Goal: Task Accomplishment & Management: Complete application form

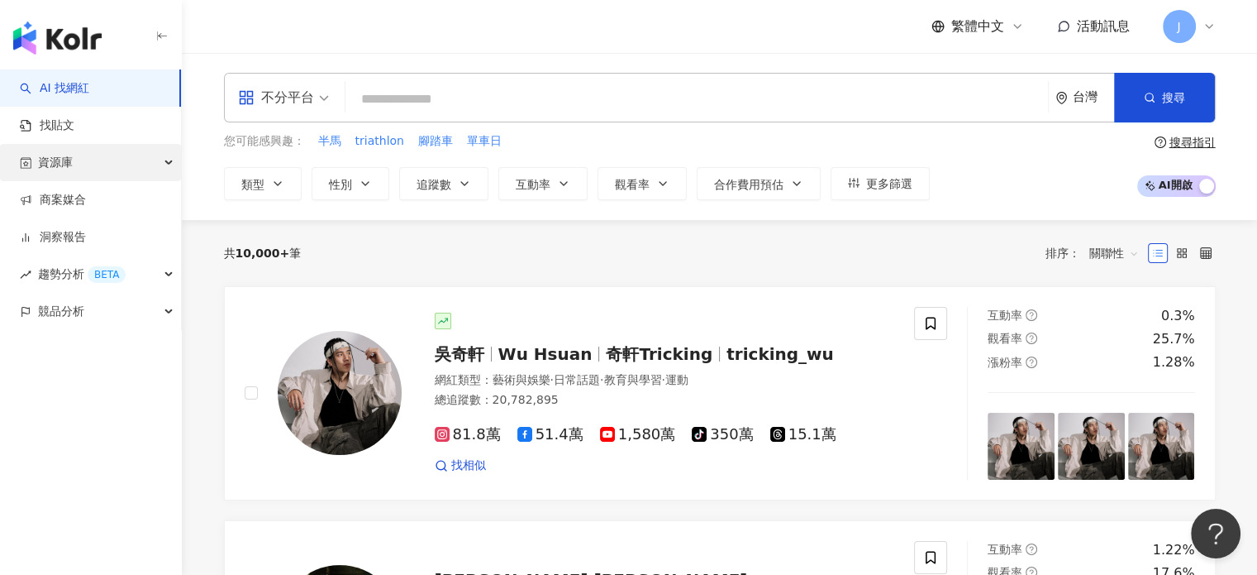
click at [86, 167] on div "資源庫" at bounding box center [90, 162] width 181 height 37
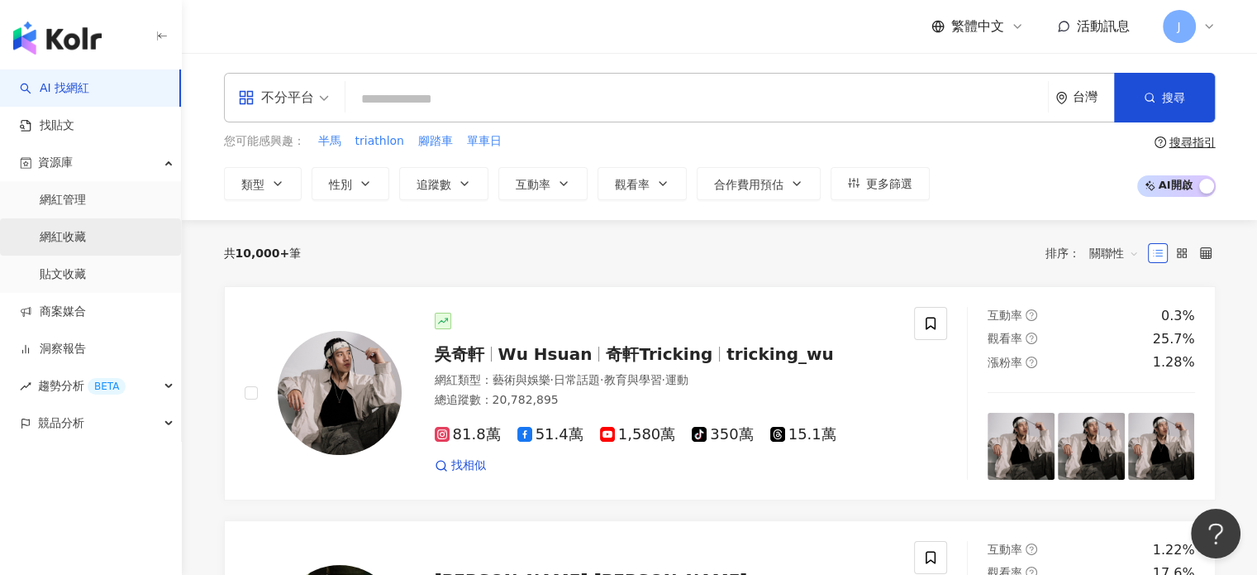
click at [86, 237] on link "網紅收藏" at bounding box center [63, 237] width 46 height 17
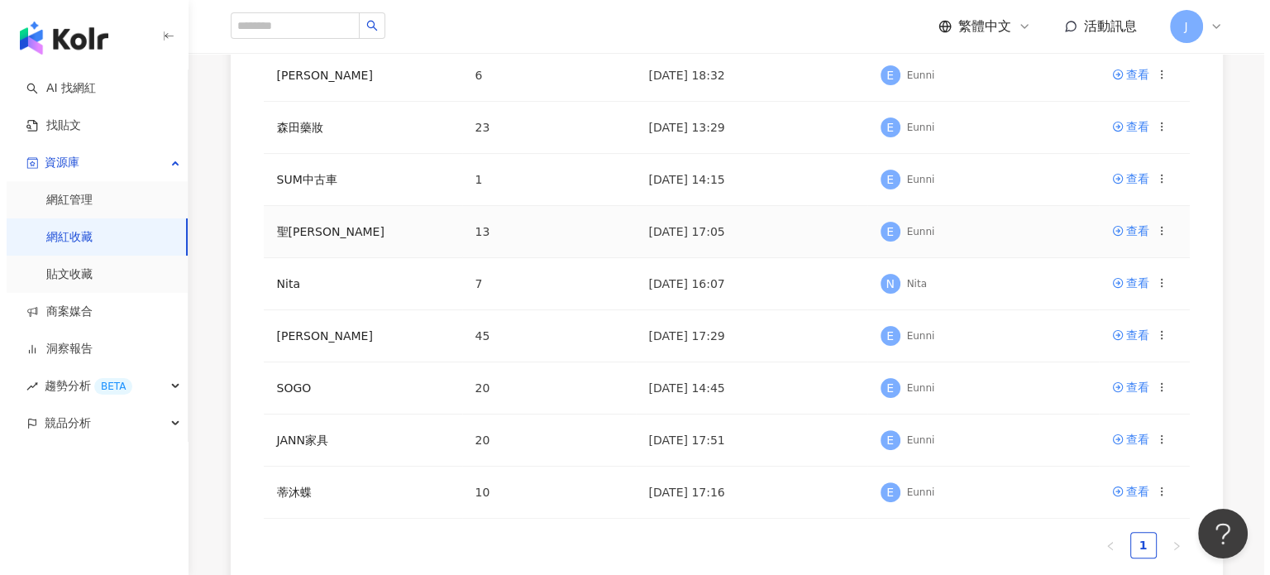
scroll to position [413, 0]
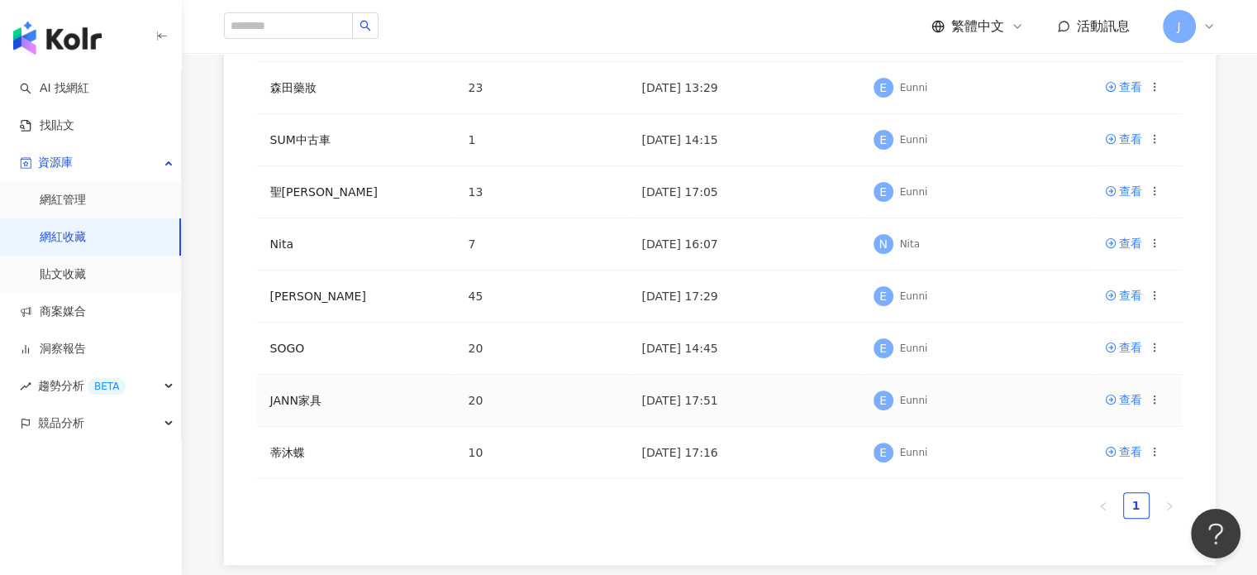
click at [1152, 398] on icon at bounding box center [1155, 399] width 12 height 12
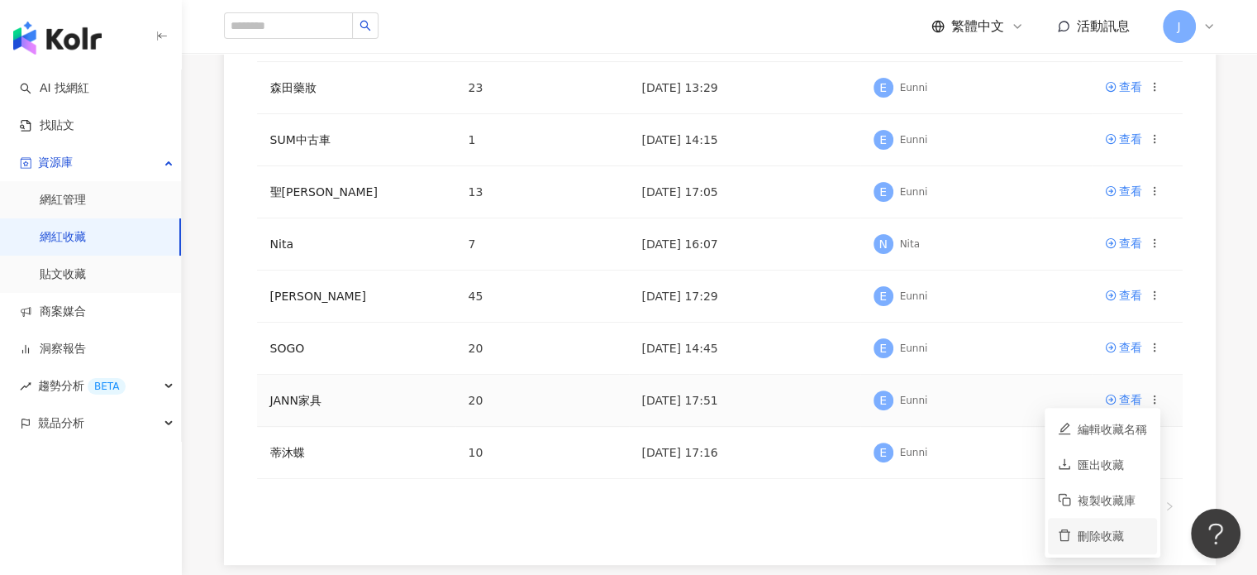
click at [1106, 538] on div "刪除收藏" at bounding box center [1112, 536] width 69 height 18
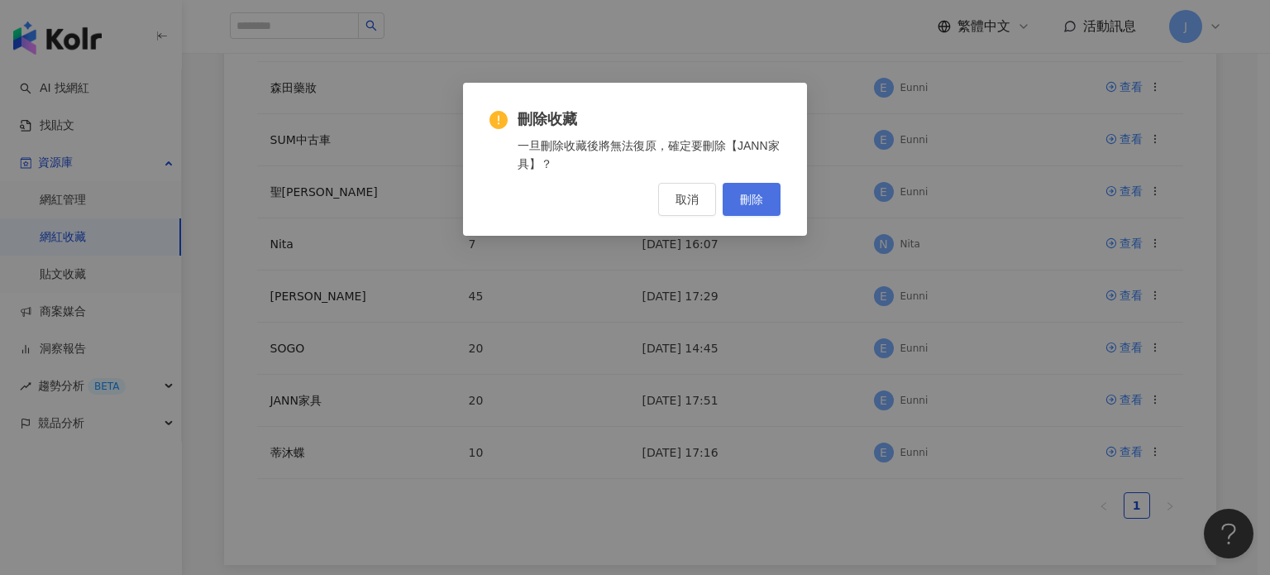
click at [751, 207] on button "刪除" at bounding box center [752, 199] width 58 height 33
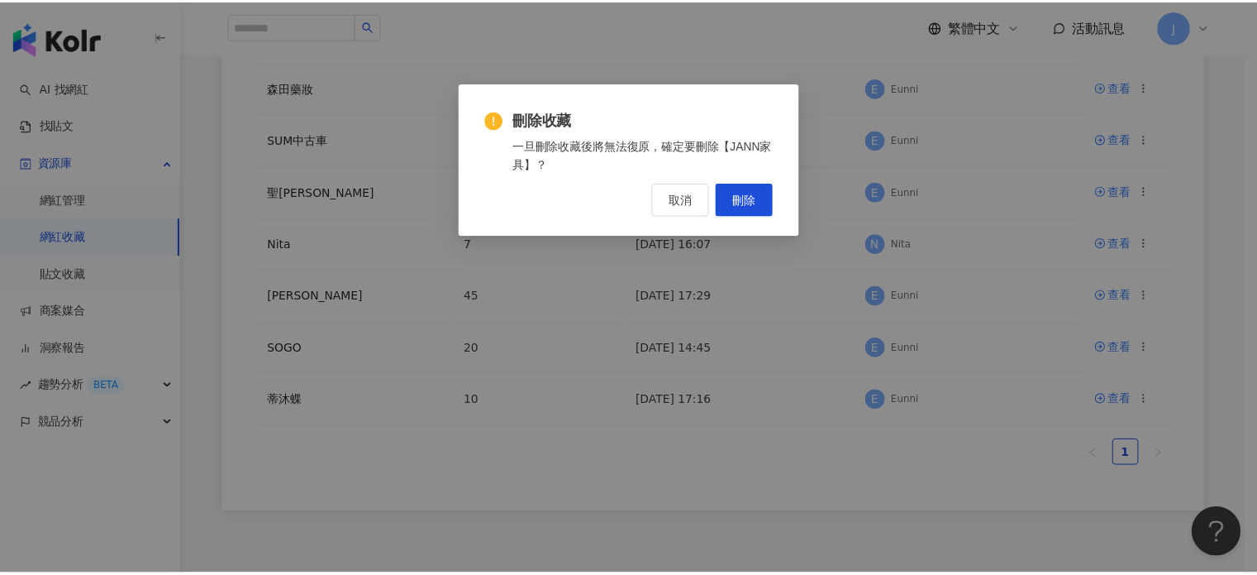
scroll to position [0, 0]
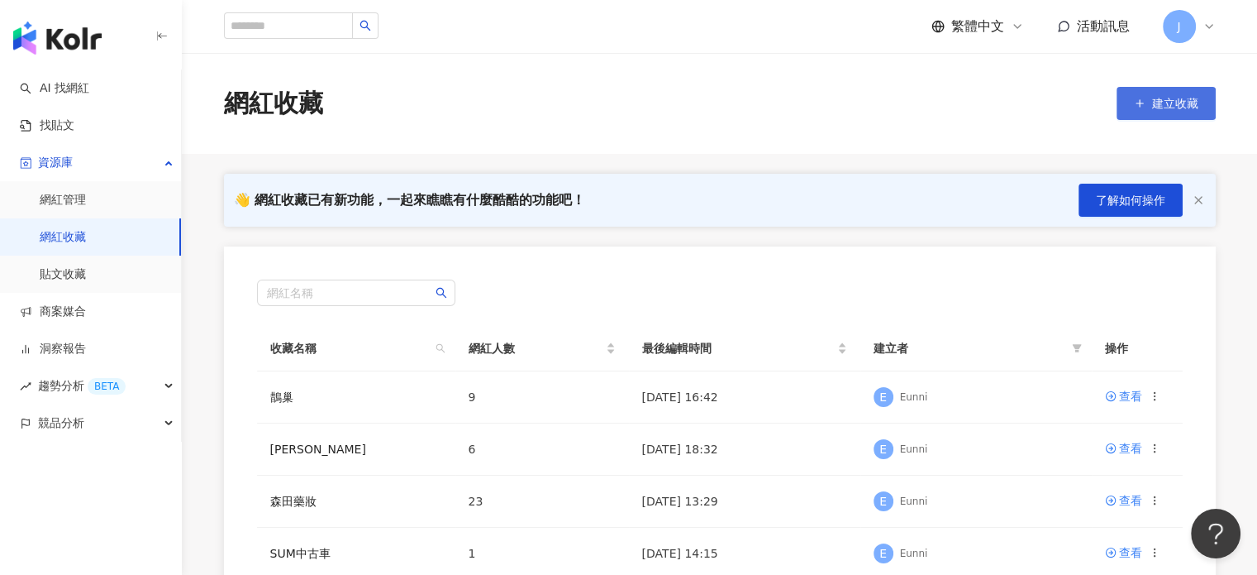
click at [1176, 108] on span "建立收藏" at bounding box center [1175, 103] width 46 height 13
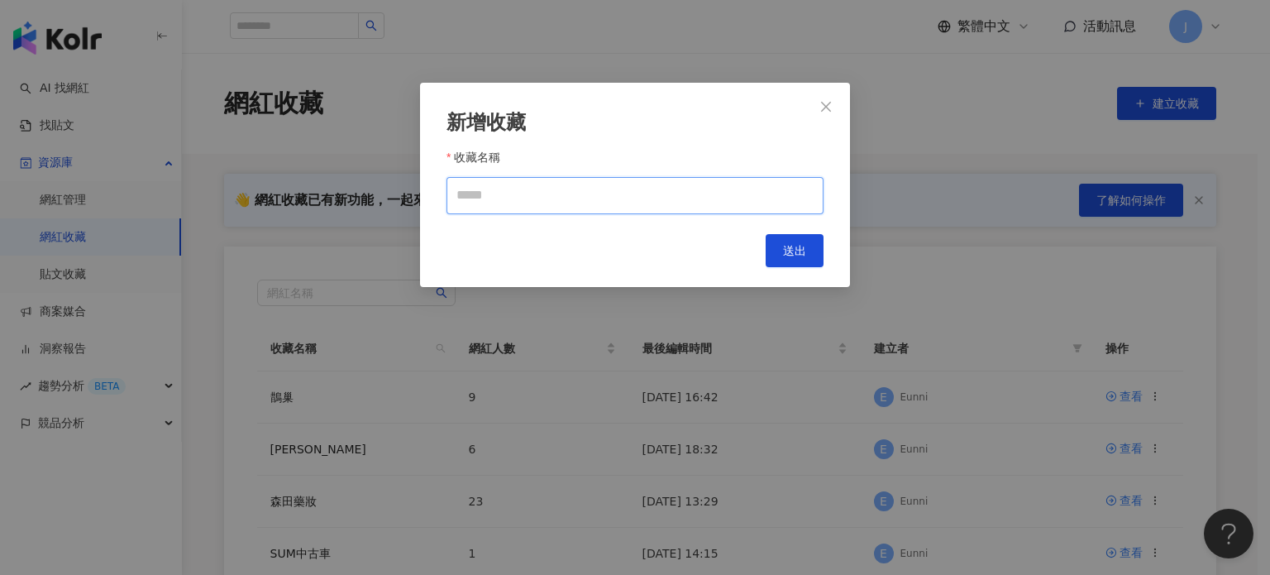
click at [605, 200] on input "收藏名稱" at bounding box center [634, 195] width 377 height 37
type input "*"
type input "***"
click at [797, 247] on span "送出" at bounding box center [794, 250] width 23 height 13
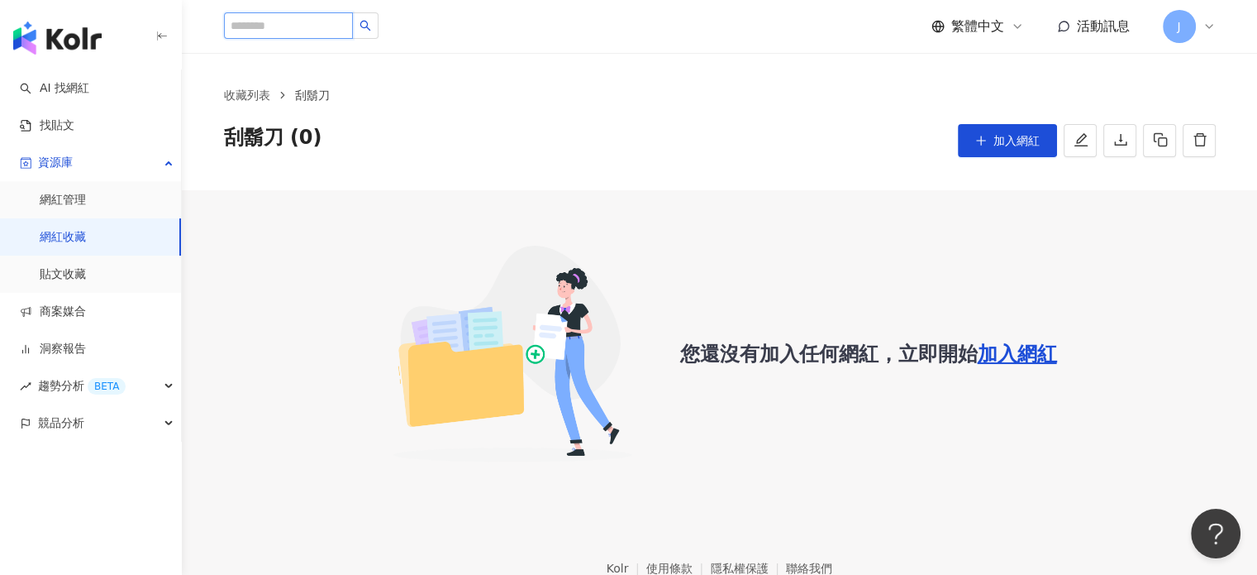
click at [278, 26] on input "search" at bounding box center [288, 25] width 129 height 26
paste input "**"
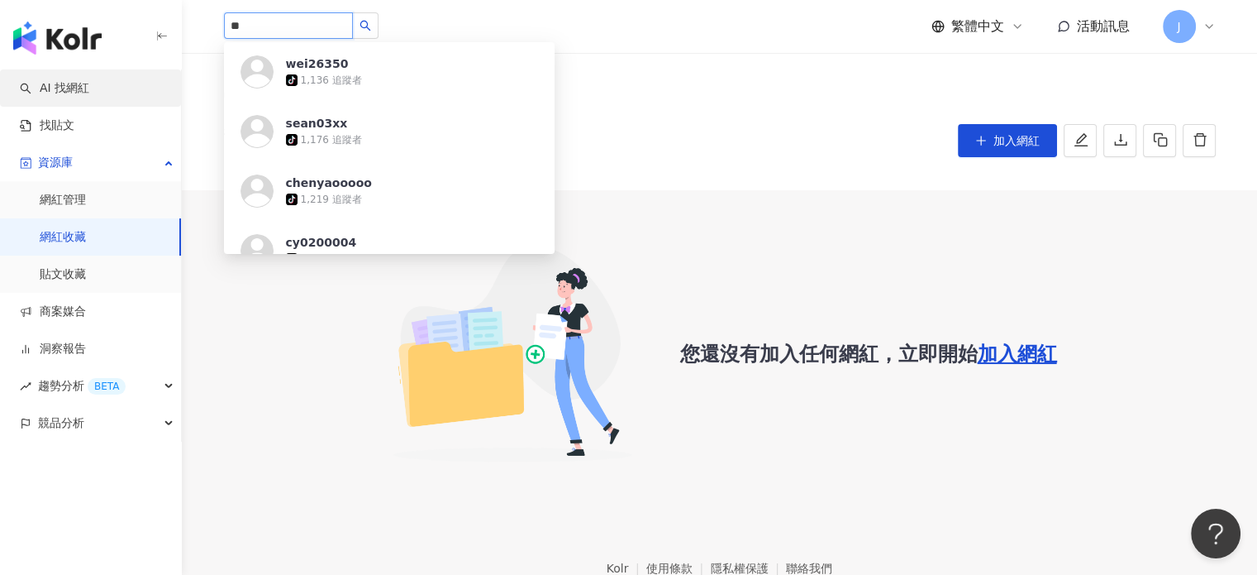
type input "**"
click at [73, 82] on link "AI 找網紅" at bounding box center [54, 88] width 69 height 17
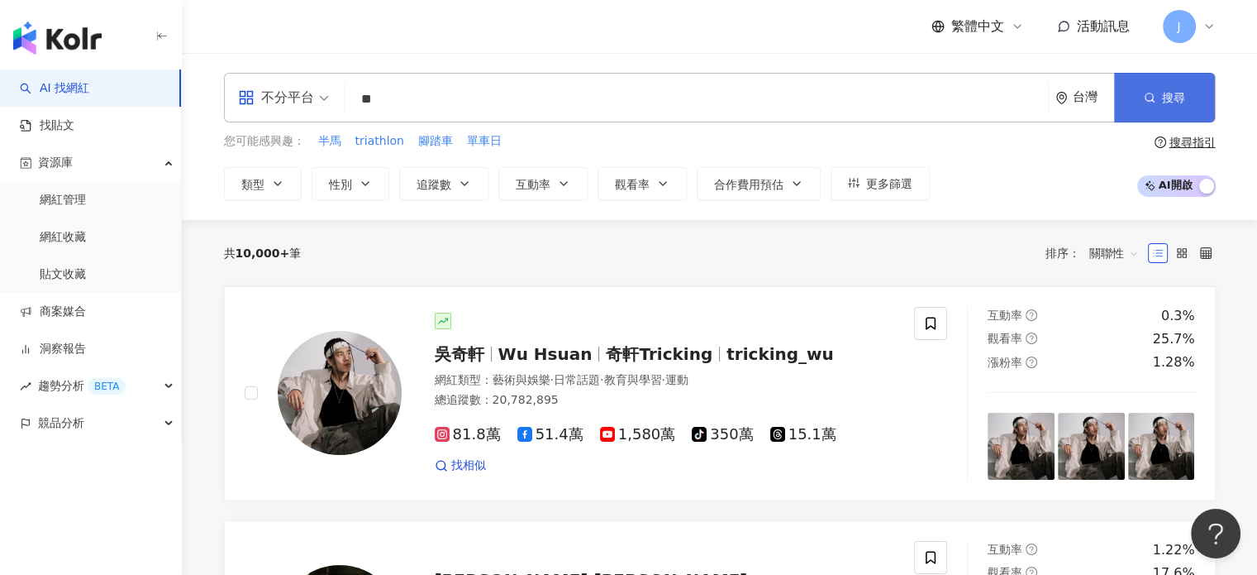
type input "**"
click at [1192, 103] on button "搜尋" at bounding box center [1164, 98] width 101 height 50
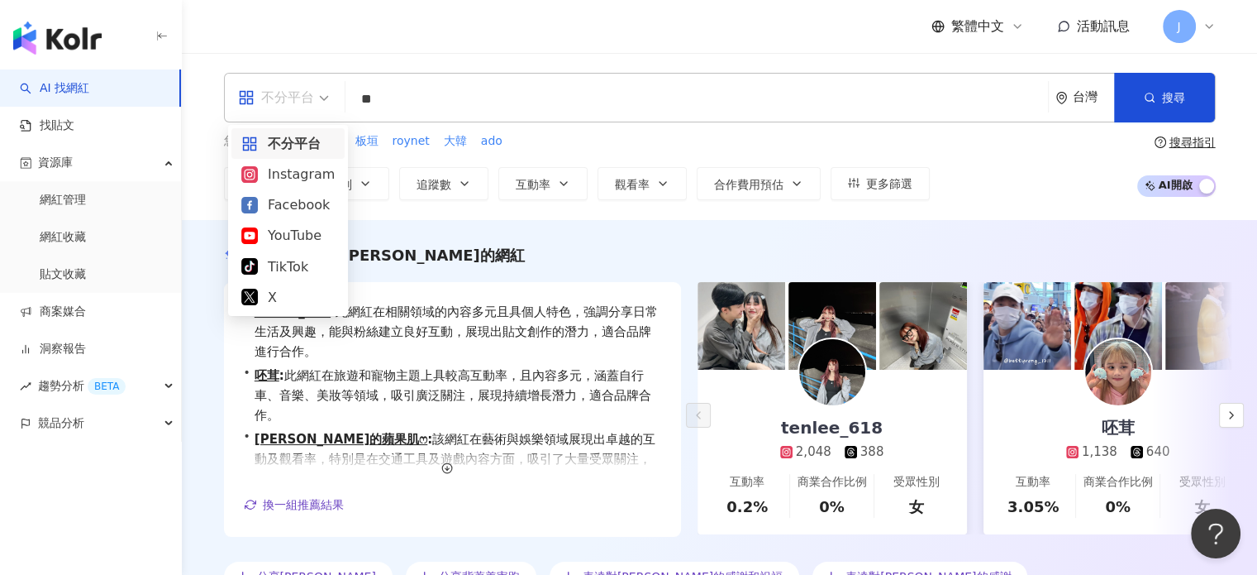
click at [293, 94] on div "不分平台" at bounding box center [276, 97] width 76 height 26
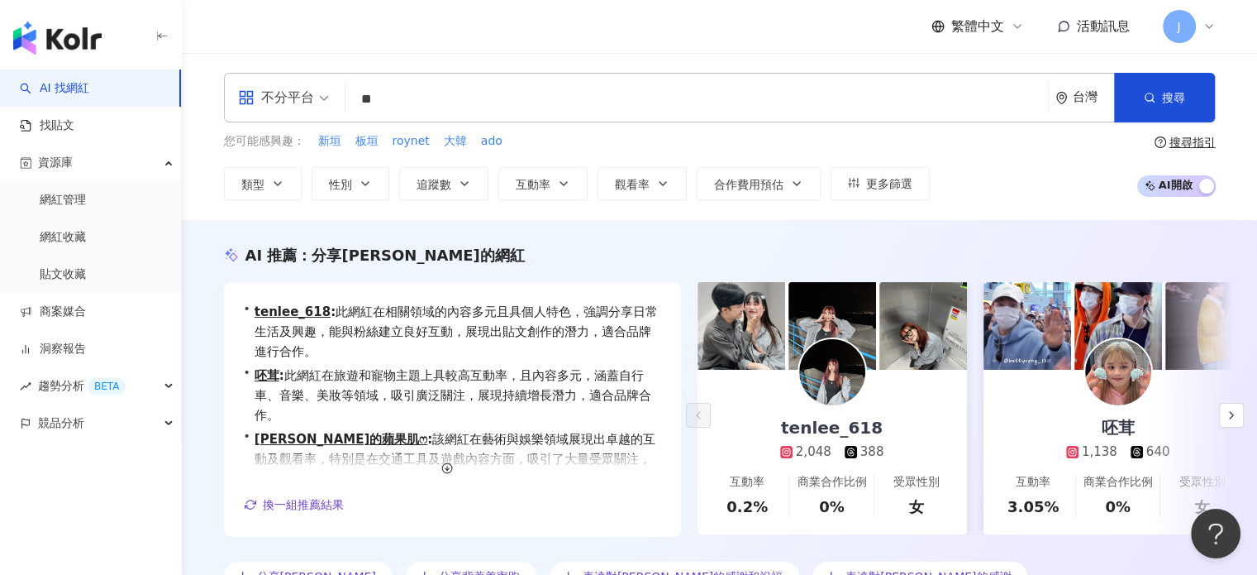
click at [435, 122] on div "不分平台 ** 台灣 搜尋" at bounding box center [720, 98] width 992 height 50
click at [999, 199] on div "不分平台 ** 台灣 搜尋 您可能感興趣： 新垣 板垣 roynet 大韓 ado 類型 性別 追蹤數 互動率 觀看率 合作費用預估 更多篩選 搜尋指引 AI…" at bounding box center [720, 136] width 1076 height 167
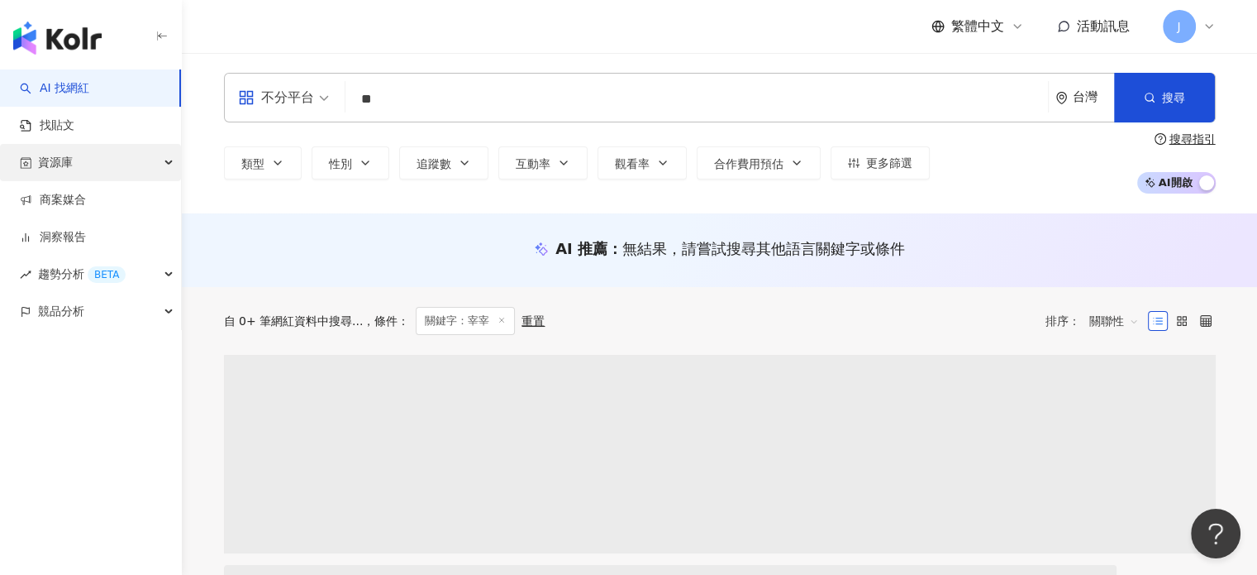
click at [75, 165] on div "資源庫" at bounding box center [90, 162] width 181 height 37
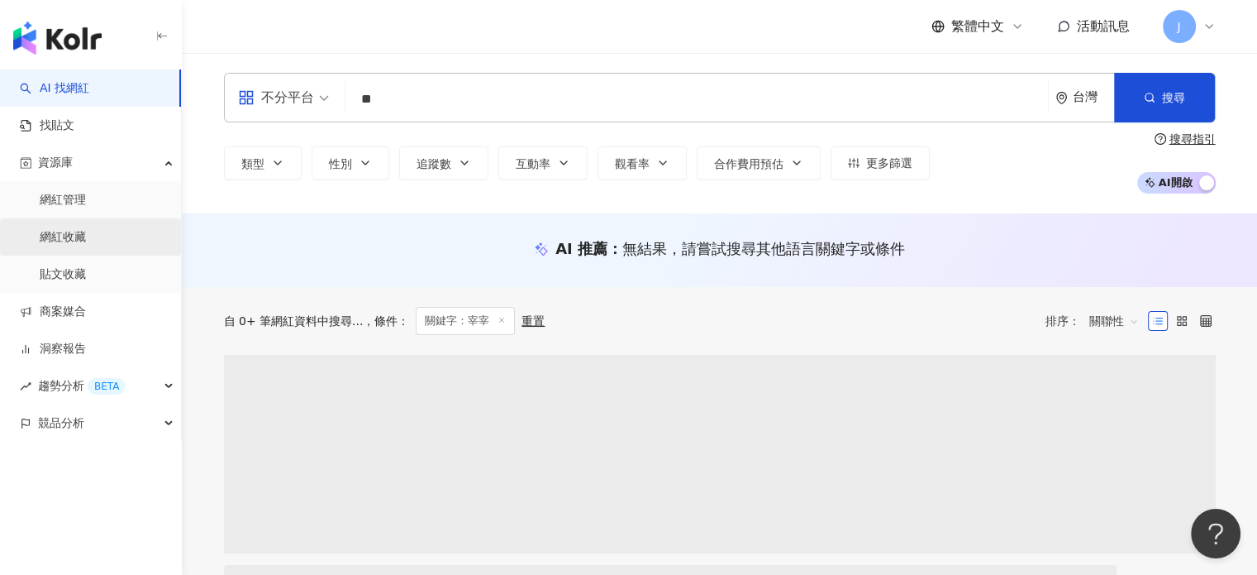
click at [86, 237] on link "網紅收藏" at bounding box center [63, 237] width 46 height 17
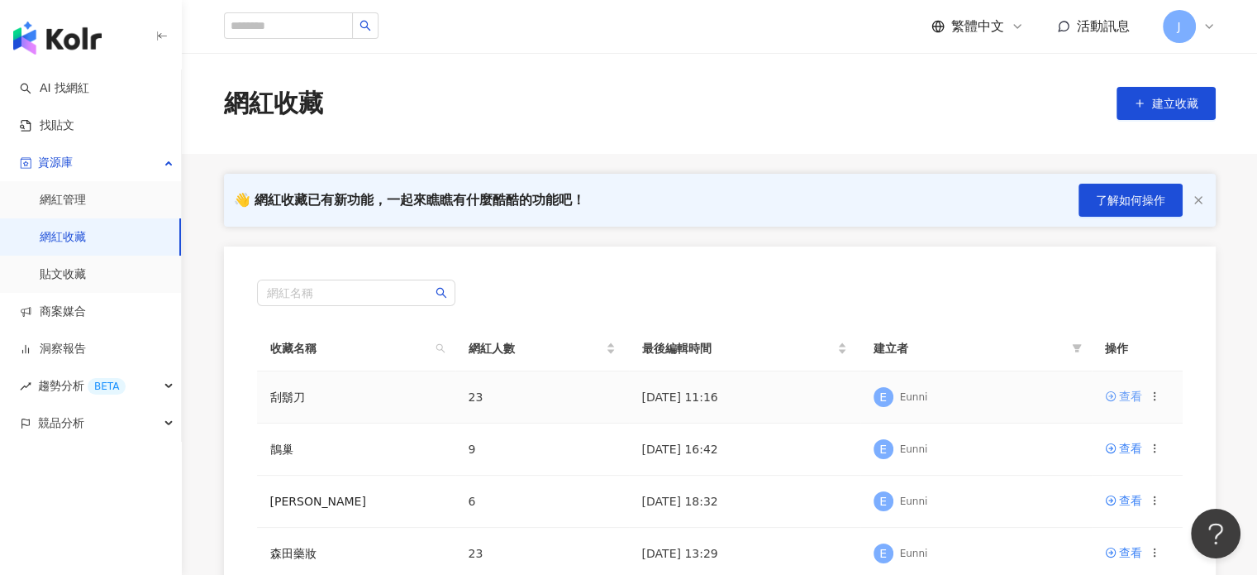
click at [1128, 398] on div "查看" at bounding box center [1130, 396] width 23 height 18
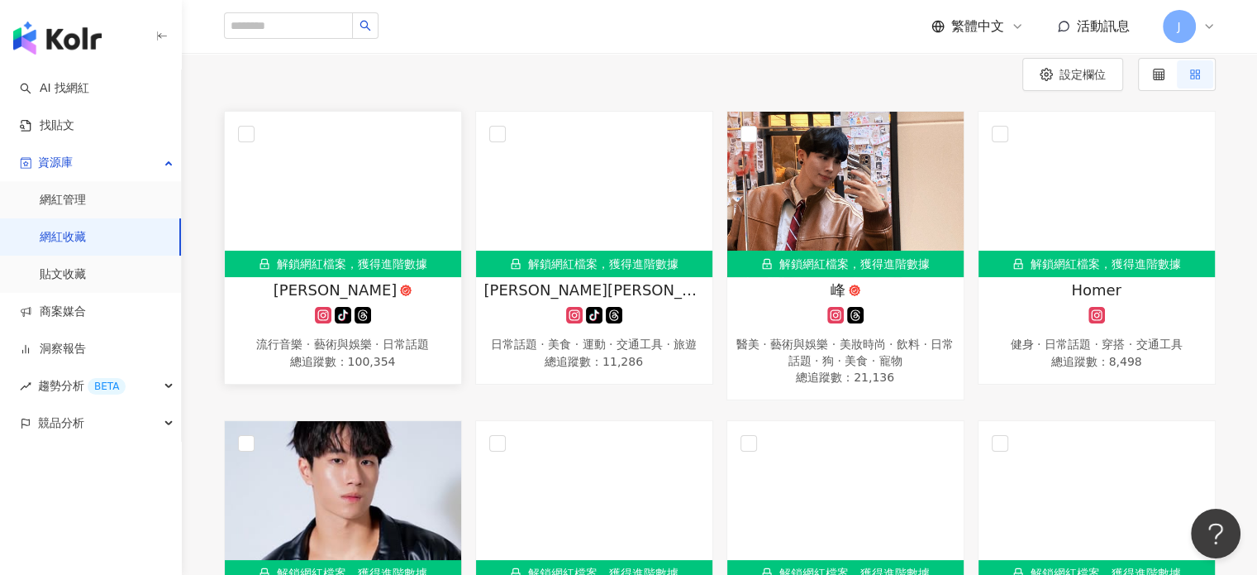
scroll to position [14, 0]
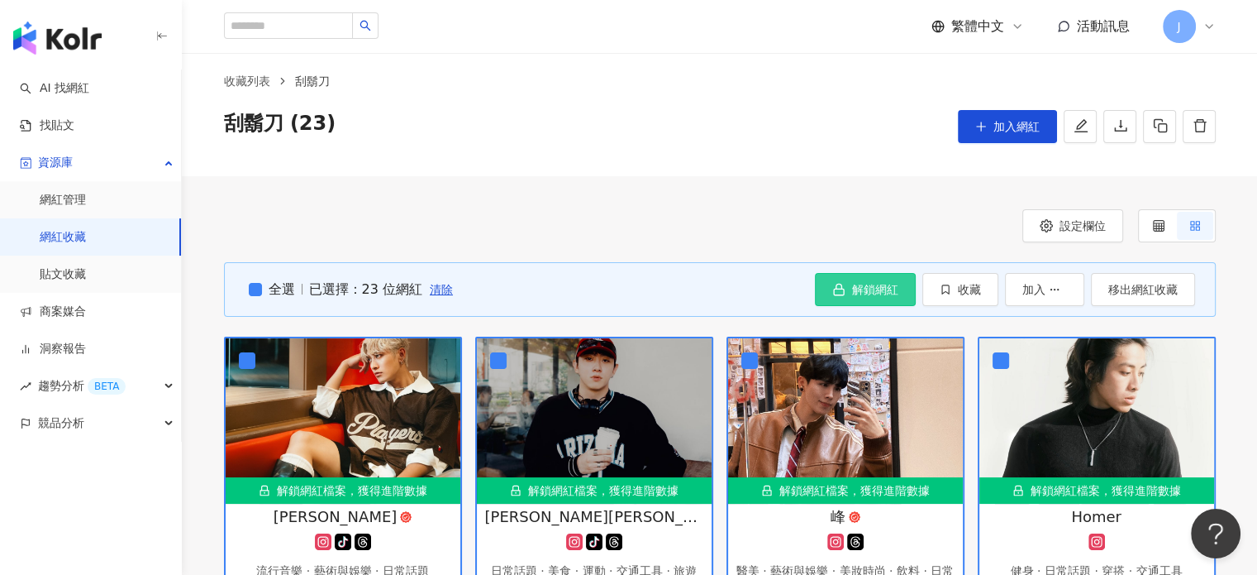
click at [853, 284] on span "解鎖網紅" at bounding box center [875, 289] width 46 height 13
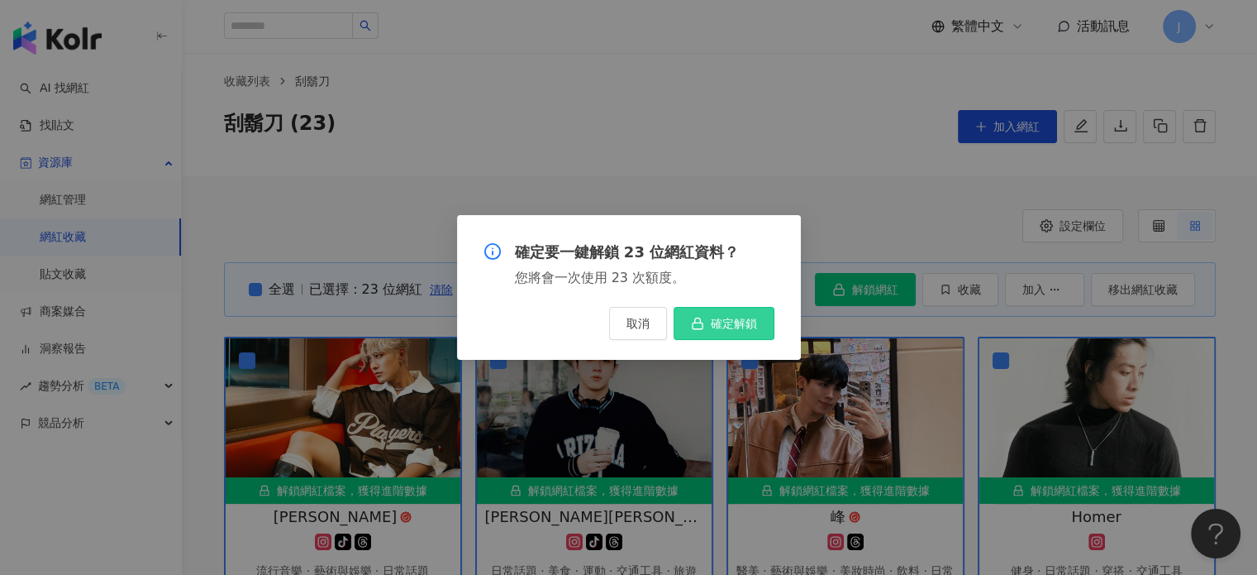
click at [731, 321] on span "確定解鎖" at bounding box center [734, 323] width 46 height 13
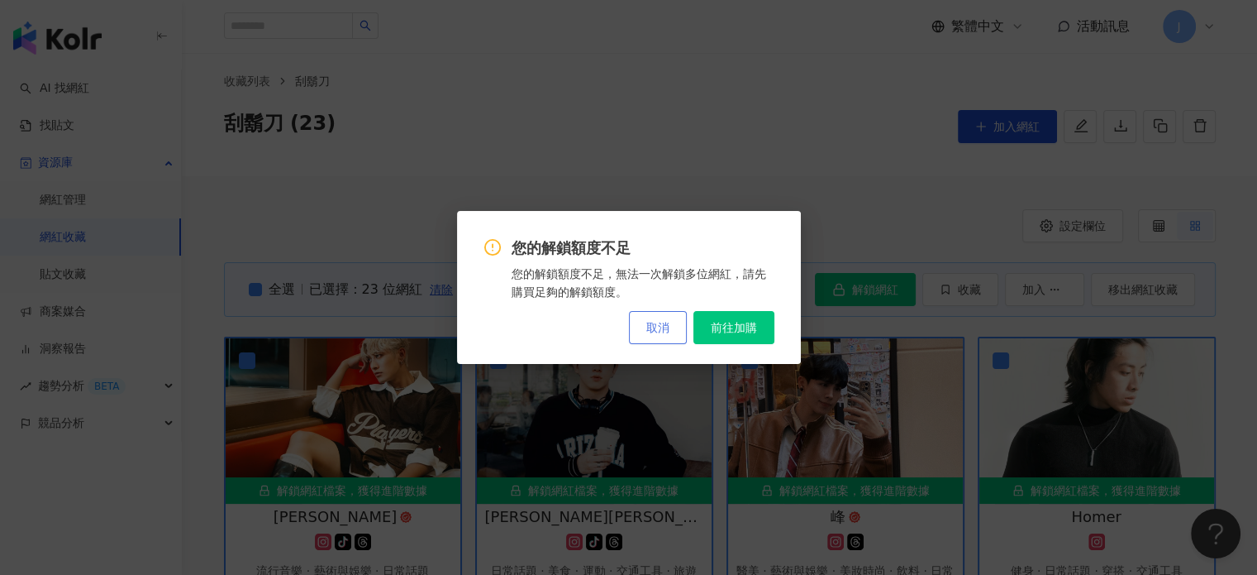
click at [663, 327] on span "取消" at bounding box center [657, 327] width 23 height 13
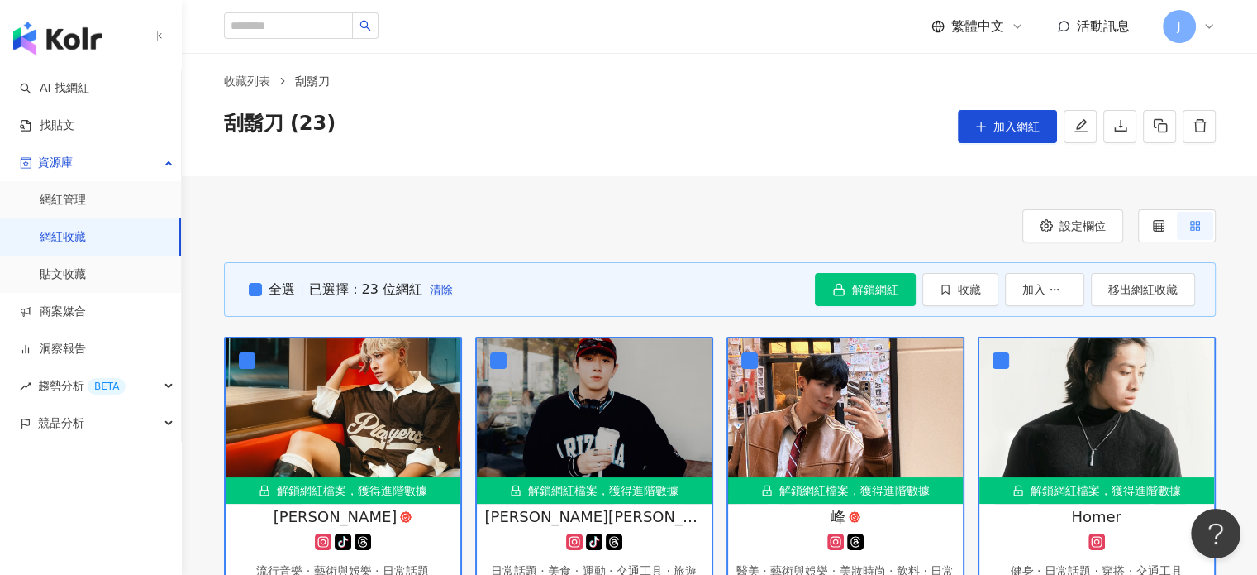
click at [1190, 27] on span "J" at bounding box center [1179, 26] width 33 height 33
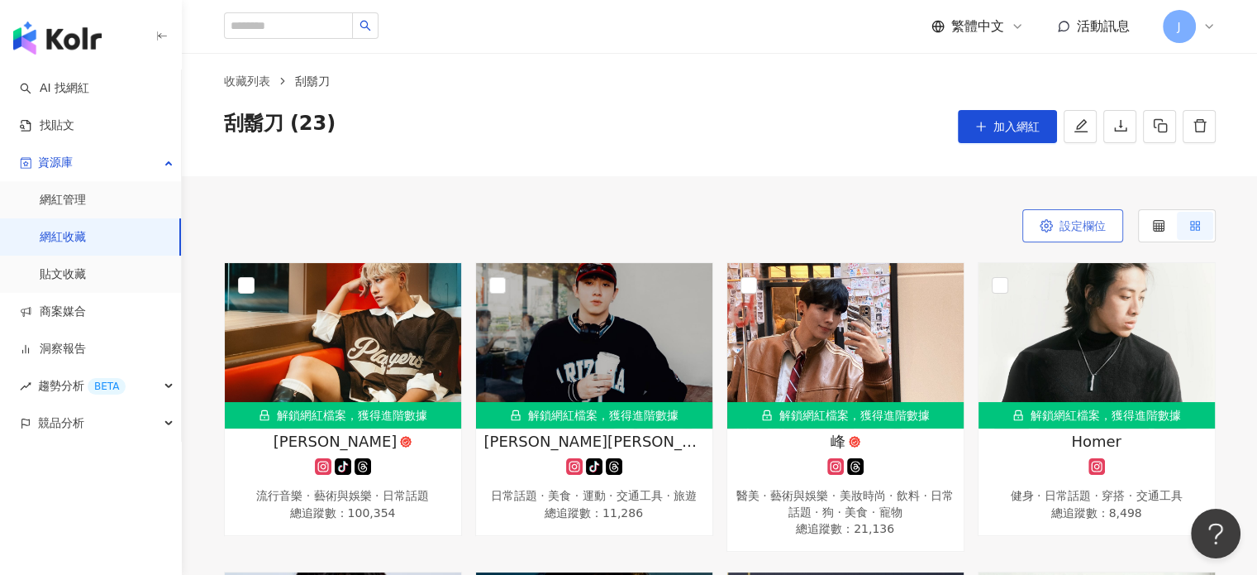
click at [1101, 236] on button "設定欄位" at bounding box center [1073, 225] width 101 height 33
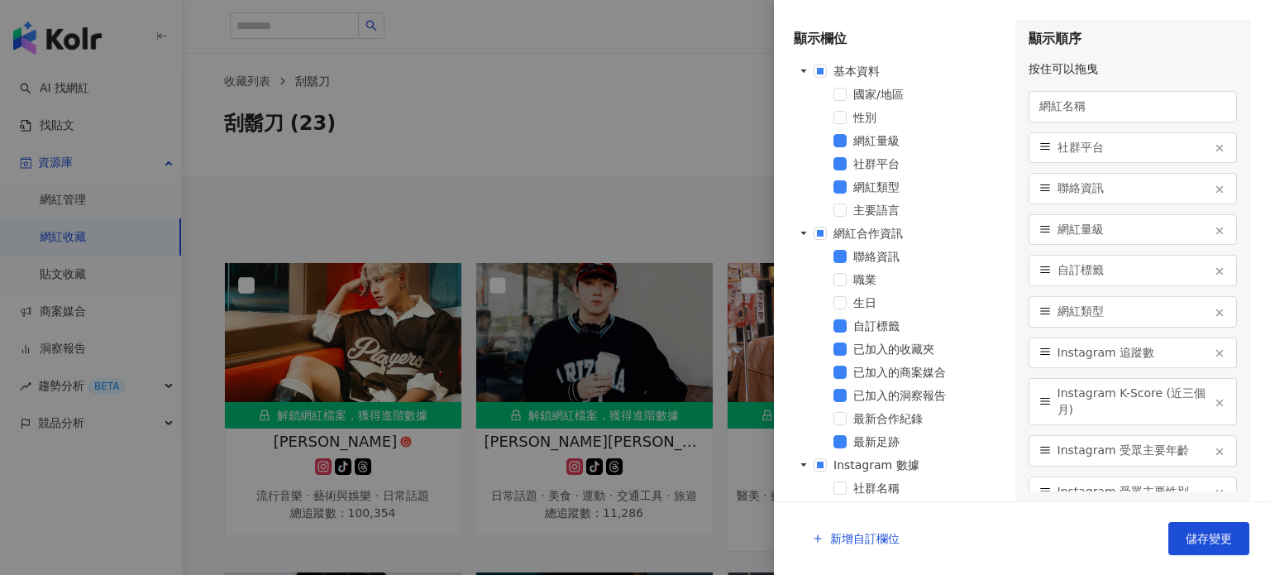
click at [581, 213] on div at bounding box center [635, 287] width 1270 height 575
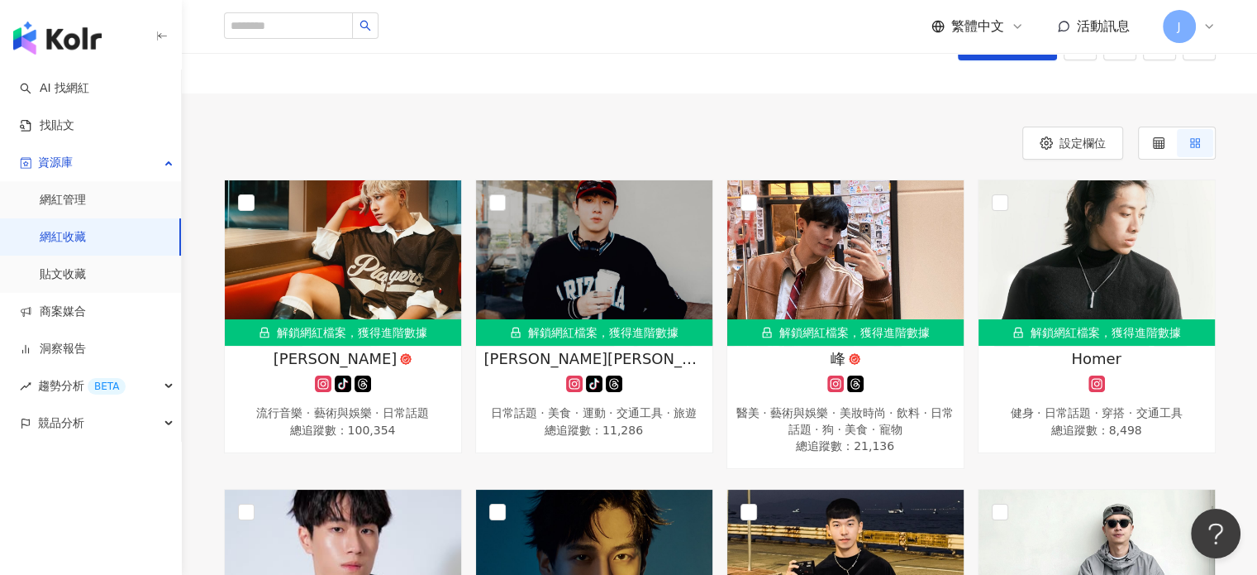
scroll to position [0, 0]
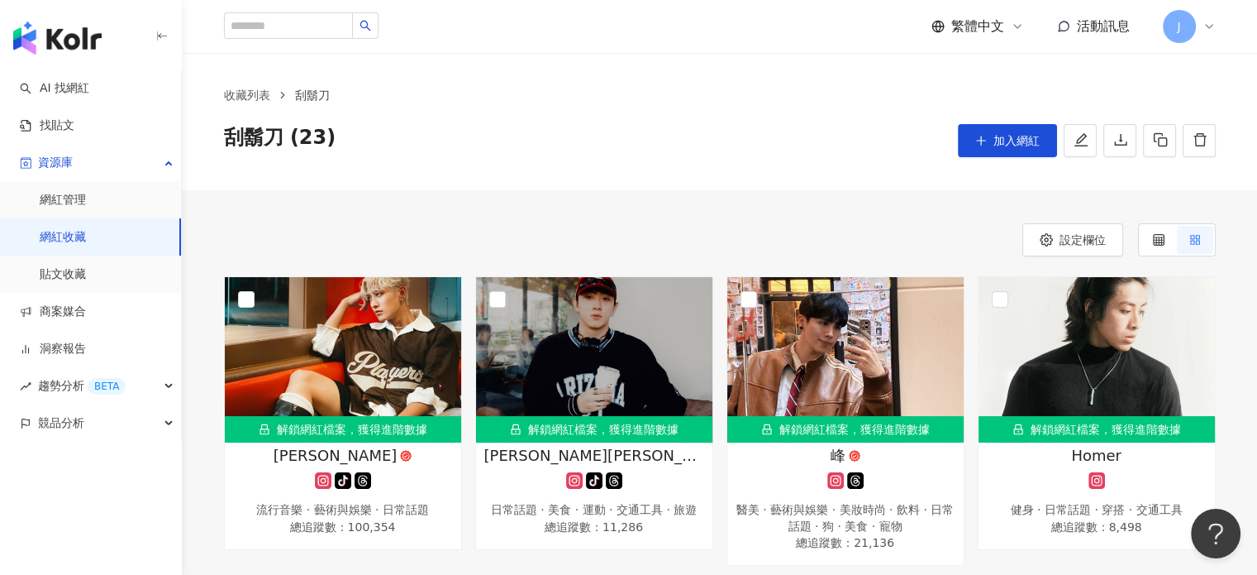
click at [1185, 43] on div "繁體中文 活動訊息 J" at bounding box center [720, 26] width 992 height 53
click at [1190, 37] on span "J" at bounding box center [1179, 26] width 33 height 33
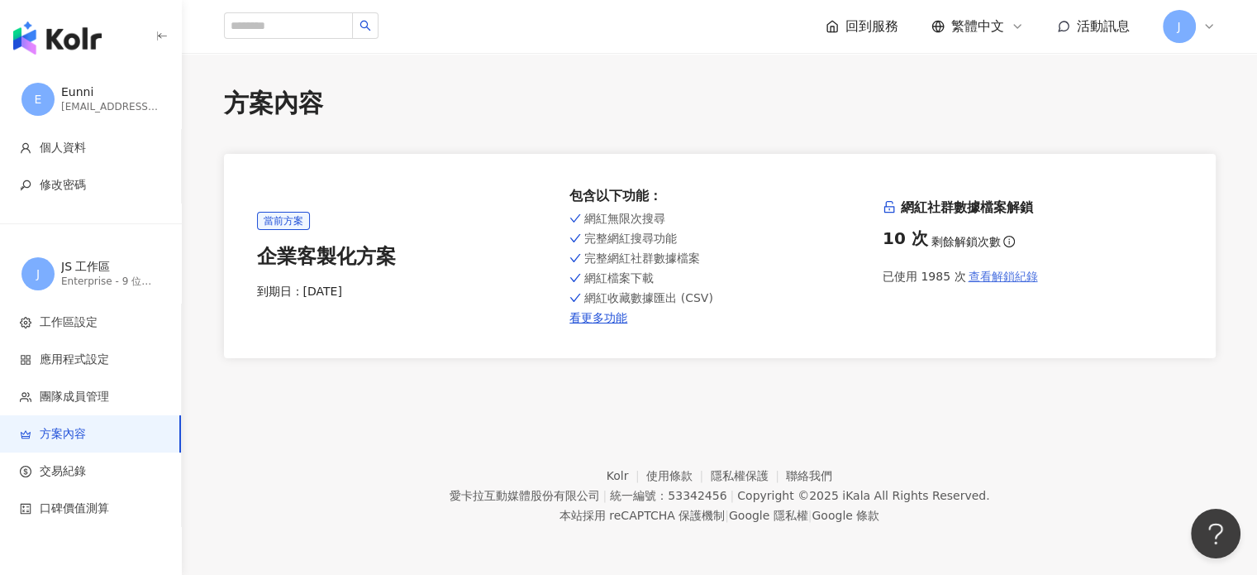
click at [990, 275] on span "查看解鎖紀錄" at bounding box center [1002, 275] width 69 height 13
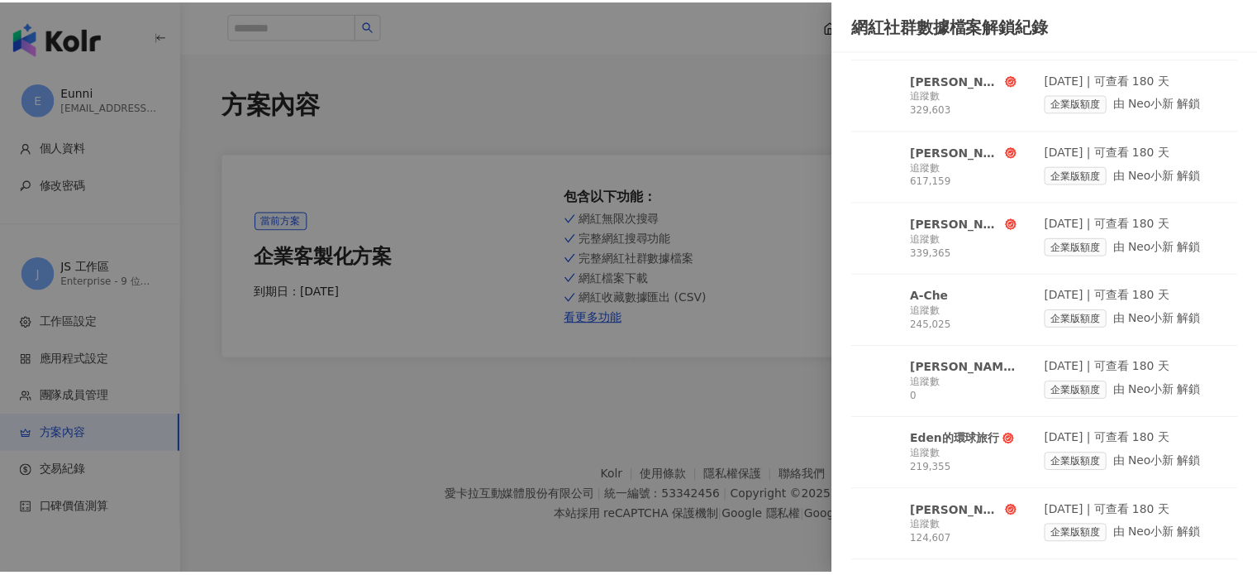
scroll to position [10343, 0]
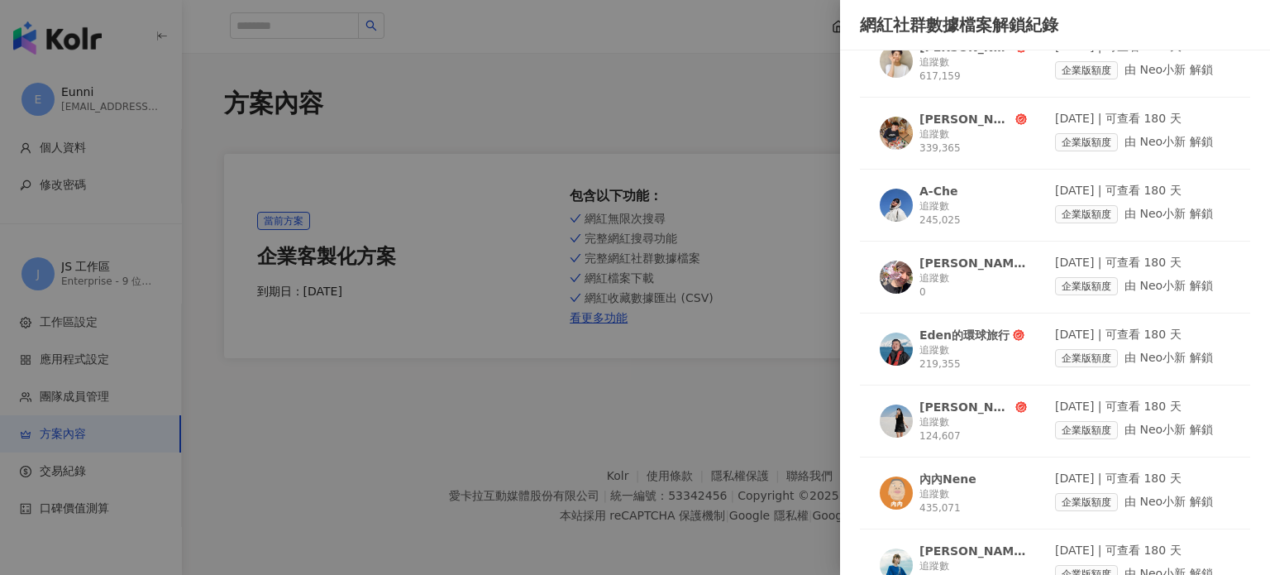
click at [701, 303] on div at bounding box center [635, 287] width 1270 height 575
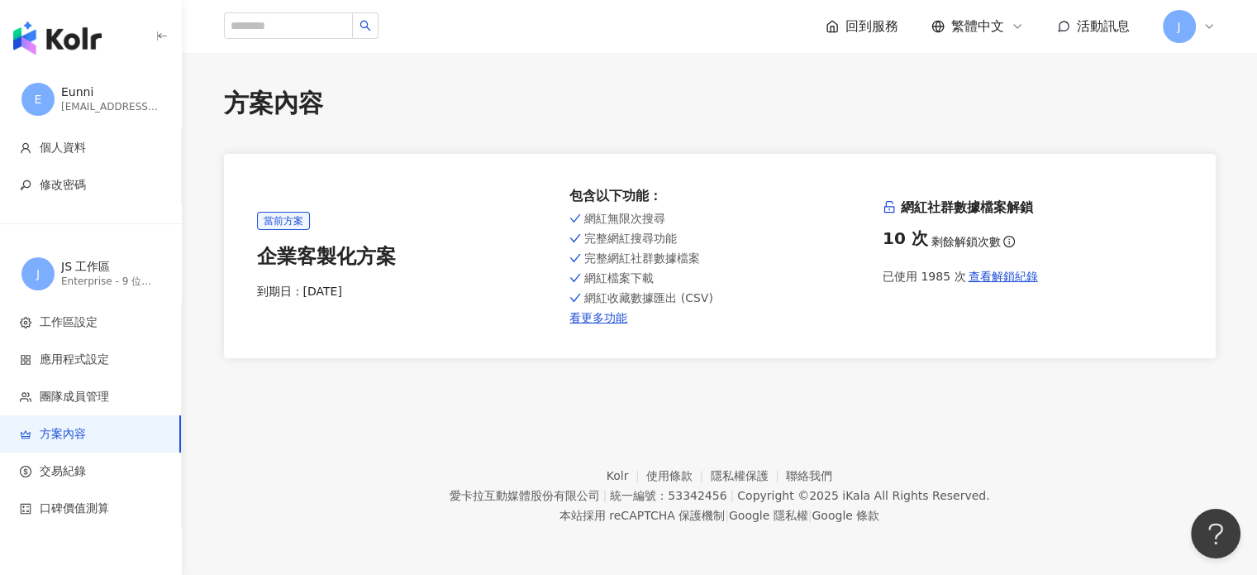
drag, startPoint x: 334, startPoint y: 293, endPoint x: 377, endPoint y: 292, distance: 43.0
click at [377, 292] on div "到期日： [DATE]" at bounding box center [407, 292] width 300 height 17
drag, startPoint x: 643, startPoint y: 300, endPoint x: 743, endPoint y: 300, distance: 100.0
click at [743, 300] on div "網紅收藏數據匯出 (CSV)" at bounding box center [720, 297] width 300 height 13
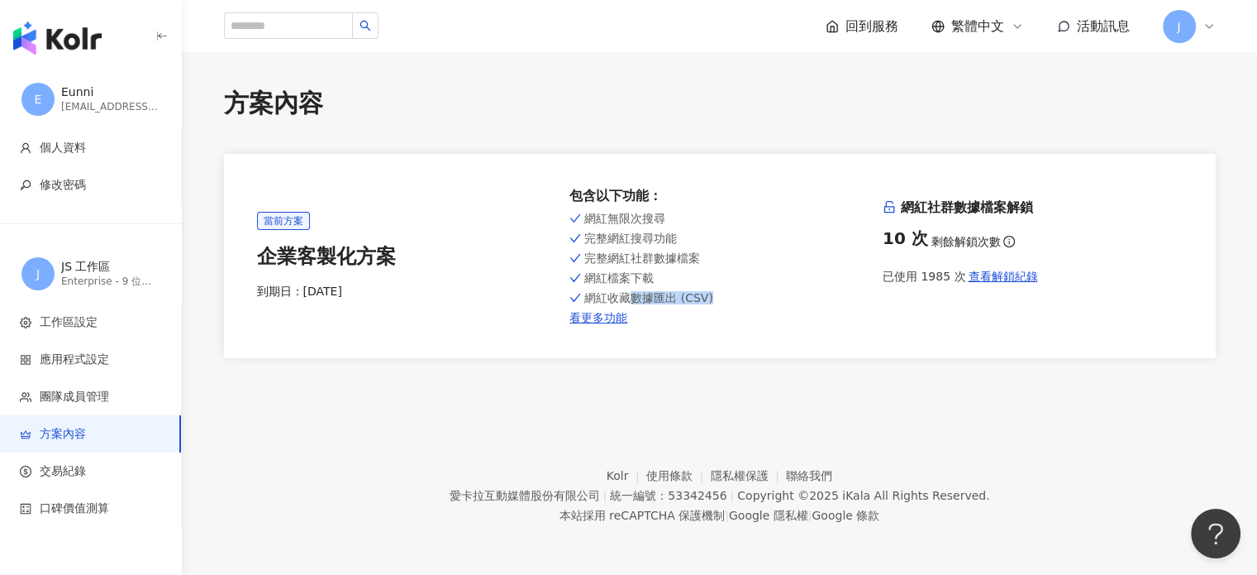
click at [743, 300] on div "網紅收藏數據匯出 (CSV)" at bounding box center [720, 297] width 300 height 13
drag, startPoint x: 589, startPoint y: 219, endPoint x: 706, endPoint y: 293, distance: 138.3
click at [704, 293] on div "網紅無限次搜尋 完整網紅搜尋功能 完整網紅社群數據檔案 網紅檔案下載 網紅收藏數據匯出 (CSV) 看更多功能" at bounding box center [720, 266] width 300 height 117
click at [709, 297] on div "網紅收藏數據匯出 (CSV)" at bounding box center [720, 297] width 300 height 13
drag, startPoint x: 720, startPoint y: 303, endPoint x: 589, endPoint y: 217, distance: 156.6
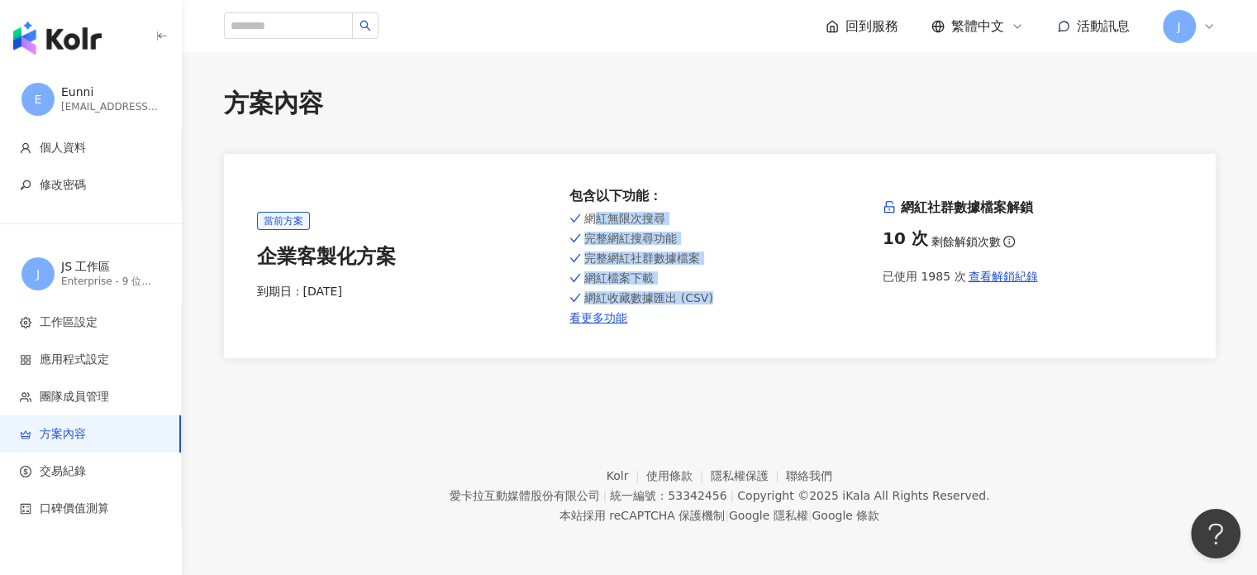
click at [589, 217] on div "網紅無限次搜尋 完整網紅搜尋功能 完整網紅社群數據檔案 網紅檔案下載 網紅收藏數據匯出 (CSV) 看更多功能" at bounding box center [720, 266] width 300 height 117
click at [589, 217] on span "網紅無限次搜尋" at bounding box center [624, 218] width 81 height 13
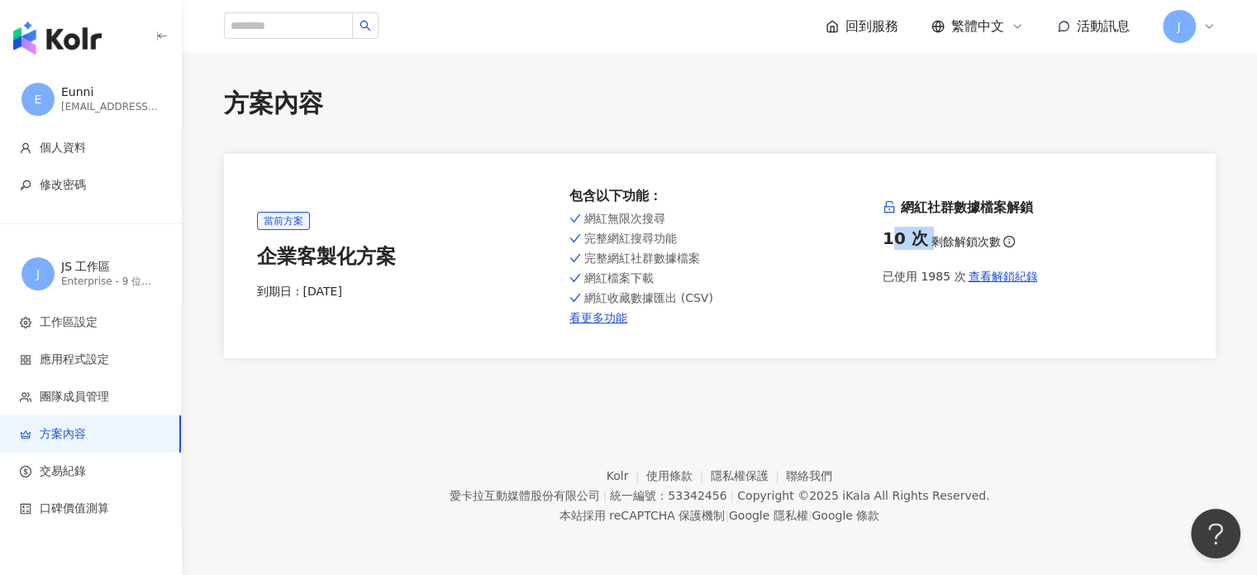
drag, startPoint x: 890, startPoint y: 237, endPoint x: 925, endPoint y: 237, distance: 35.5
click at [925, 237] on div "10 次 剩餘解鎖次數" at bounding box center [1033, 238] width 300 height 23
click at [924, 237] on div "10 次 剩餘解鎖次數" at bounding box center [1033, 238] width 300 height 23
drag, startPoint x: 880, startPoint y: 243, endPoint x: 918, endPoint y: 246, distance: 37.3
click at [918, 246] on div "當前方案 企業客製化方案 到期日： [DATE] 包含以下功能 ： 網紅無限次搜尋 完整網紅搜尋功能 完整網紅社群數據檔案 網紅檔案下載 網紅收藏數據匯出 (…" at bounding box center [720, 256] width 926 height 138
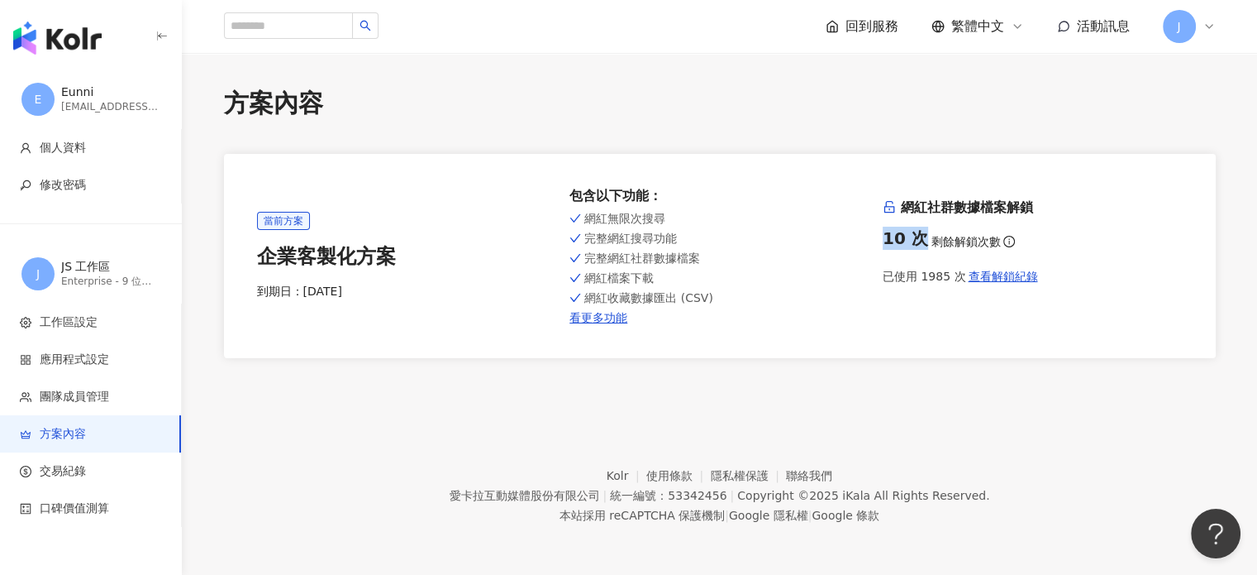
click at [919, 246] on div "10 次" at bounding box center [905, 238] width 45 height 23
click at [999, 274] on span "查看解鎖紀錄" at bounding box center [1002, 275] width 69 height 13
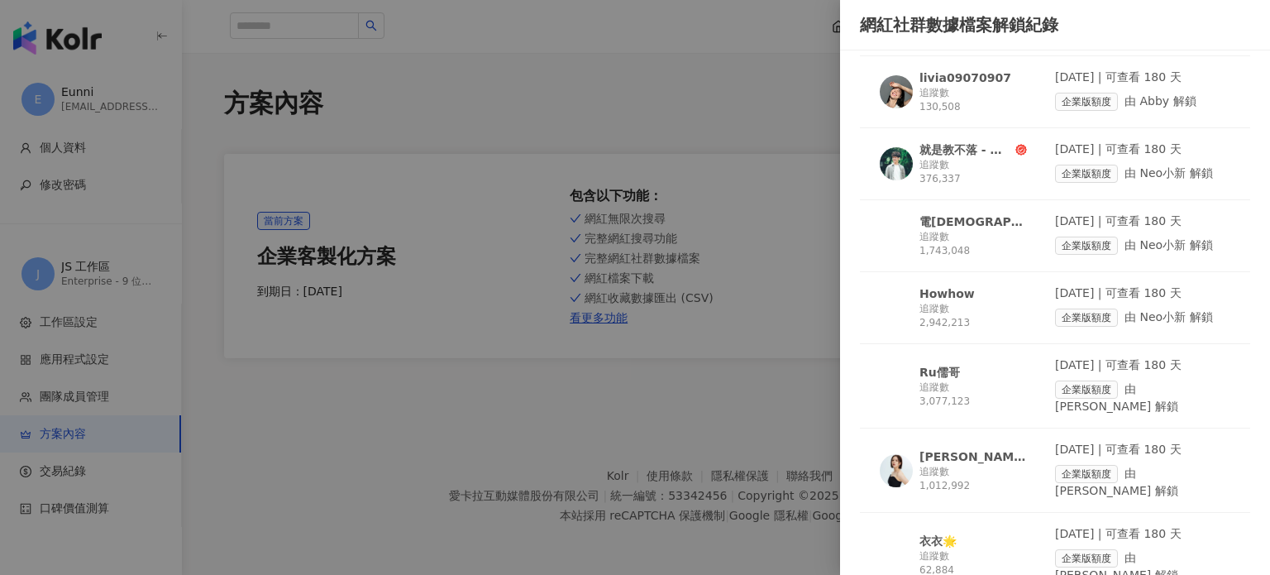
scroll to position [3168, 0]
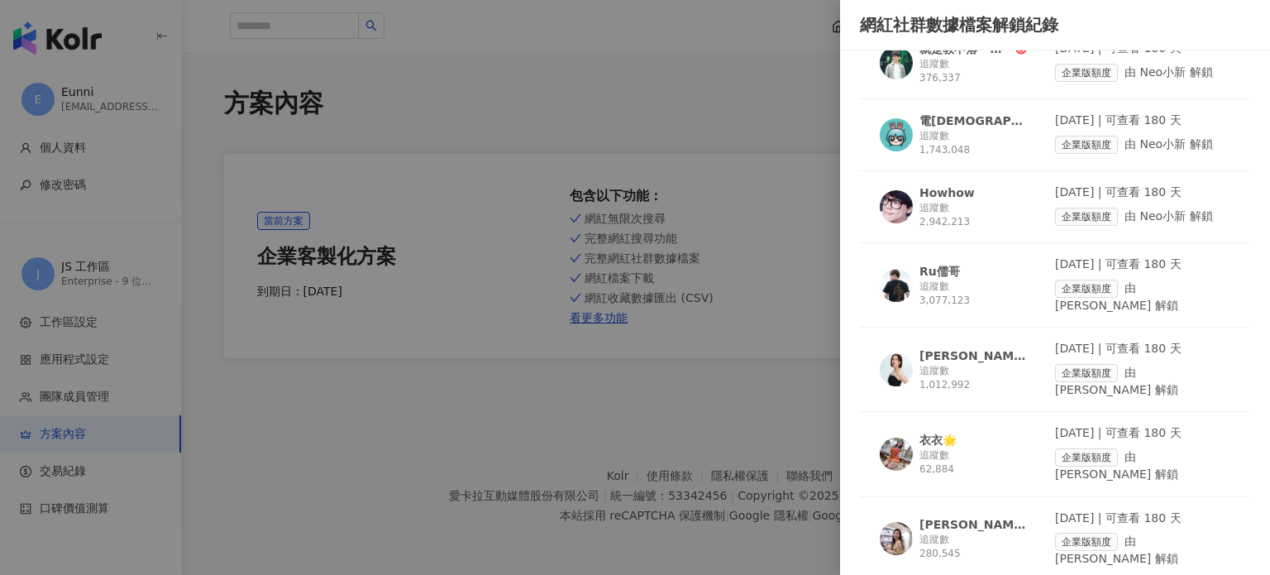
click at [725, 307] on div at bounding box center [635, 287] width 1270 height 575
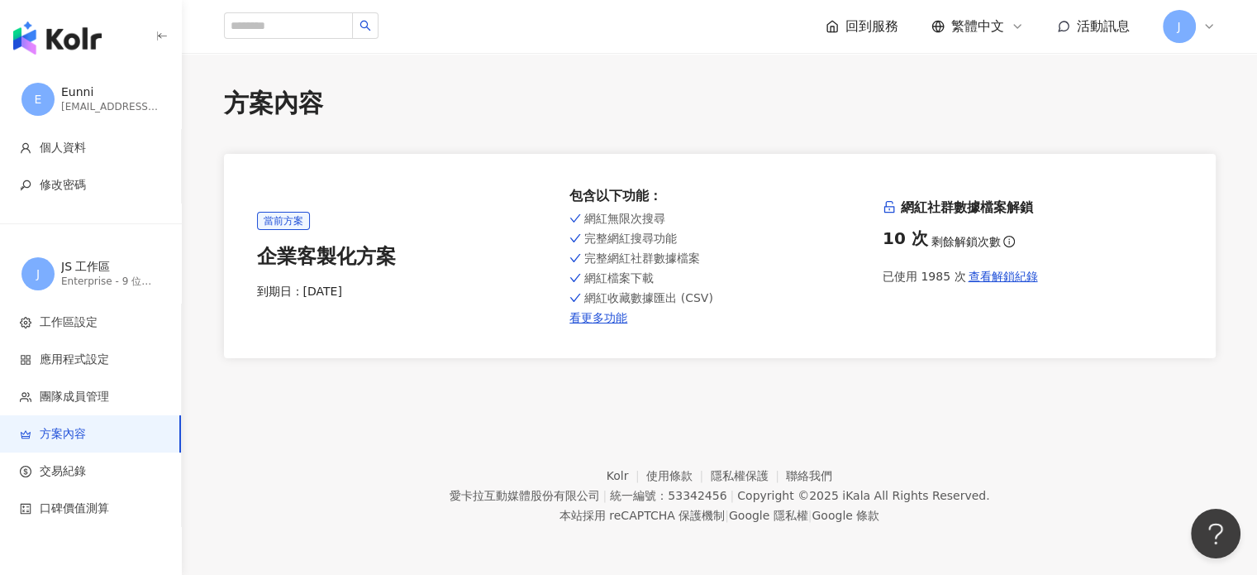
click at [1206, 25] on icon at bounding box center [1209, 26] width 7 height 3
click at [946, 184] on div "當前方案 企業客製化方案 到期日： 2025/11/9 包含以下功能 ： 網紅無限次搜尋 完整網紅搜尋功能 完整網紅社群數據檔案 網紅檔案下載 網紅收藏數據匯…" at bounding box center [720, 256] width 992 height 204
click at [1006, 280] on span "查看解鎖紀錄" at bounding box center [1002, 275] width 69 height 13
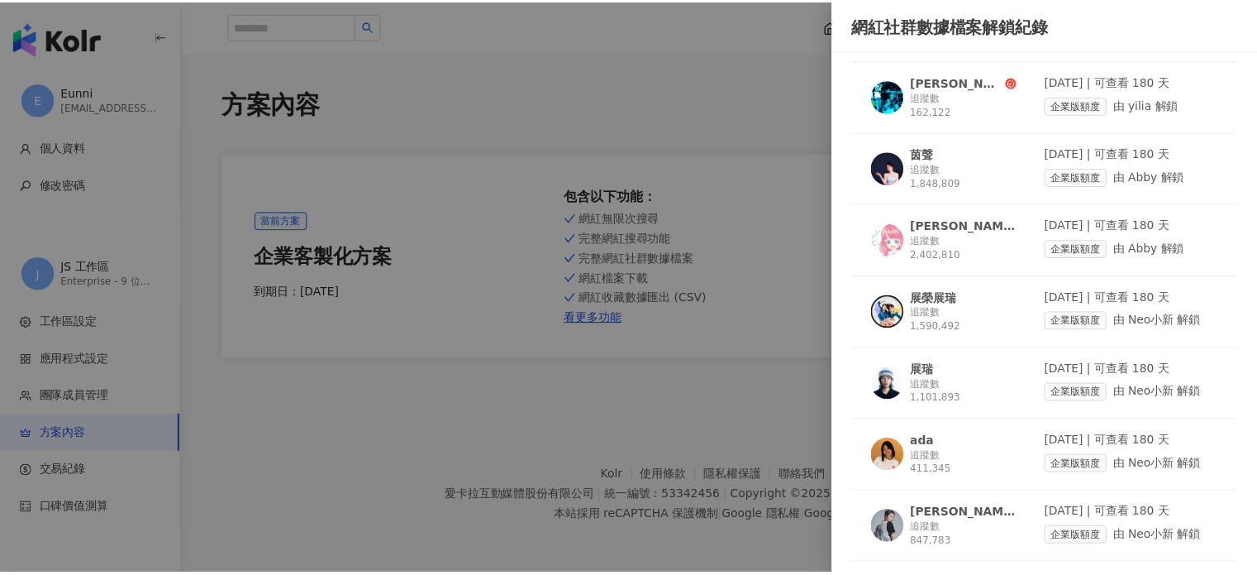
scroll to position [0, 0]
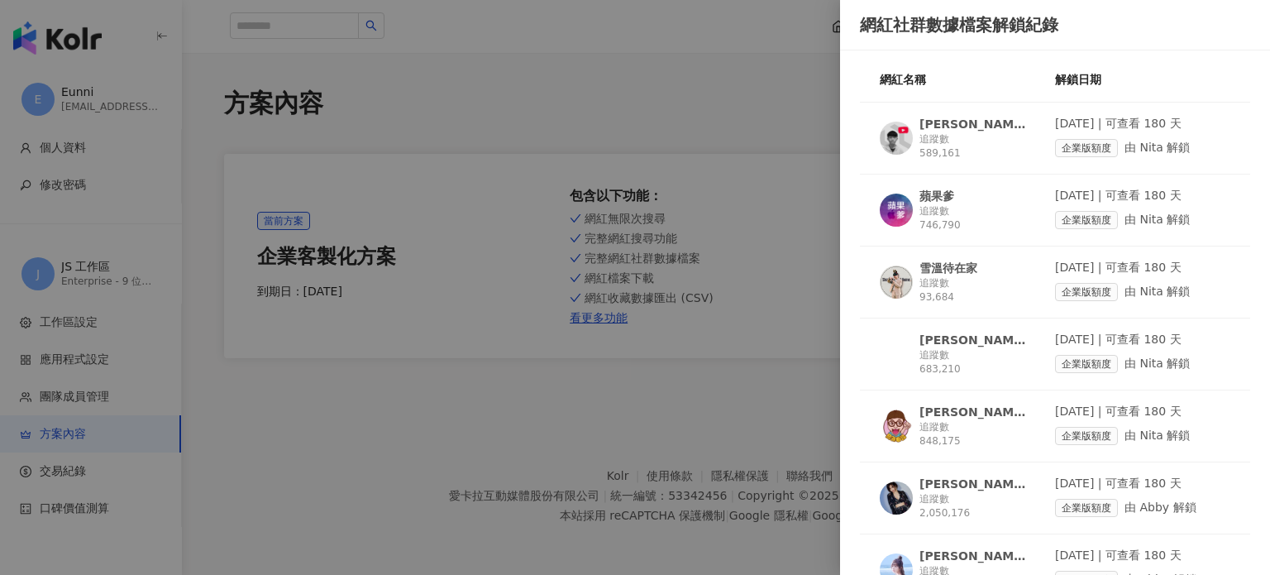
click at [550, 251] on div at bounding box center [635, 287] width 1270 height 575
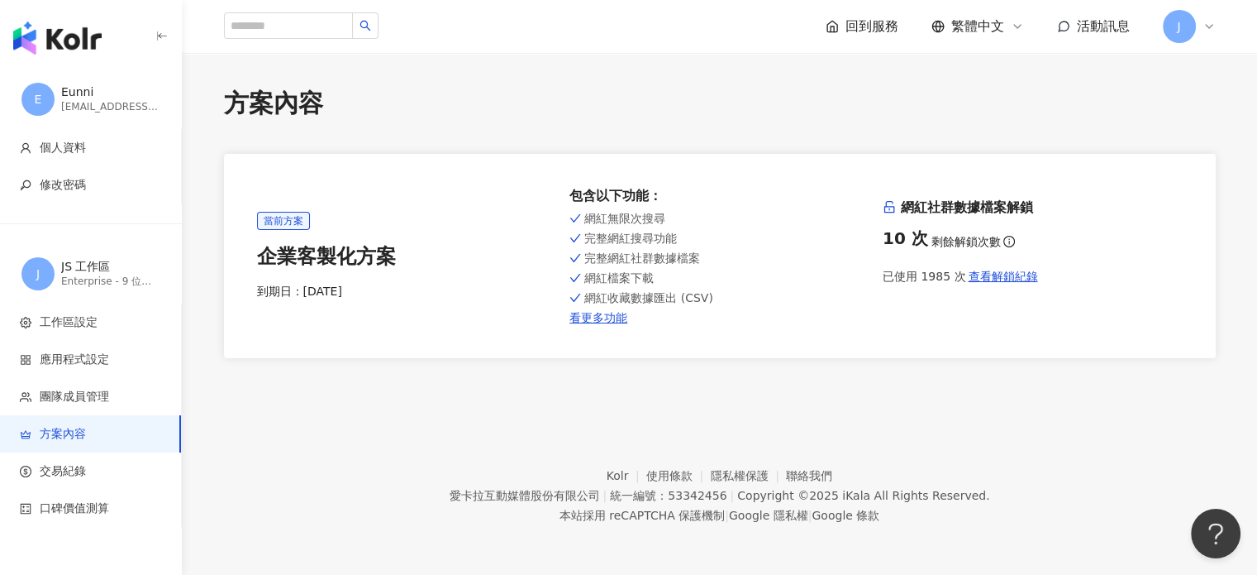
click at [780, 201] on div "包含以下功能 ：" at bounding box center [720, 196] width 300 height 18
click at [1200, 30] on div "J" at bounding box center [1189, 26] width 53 height 33
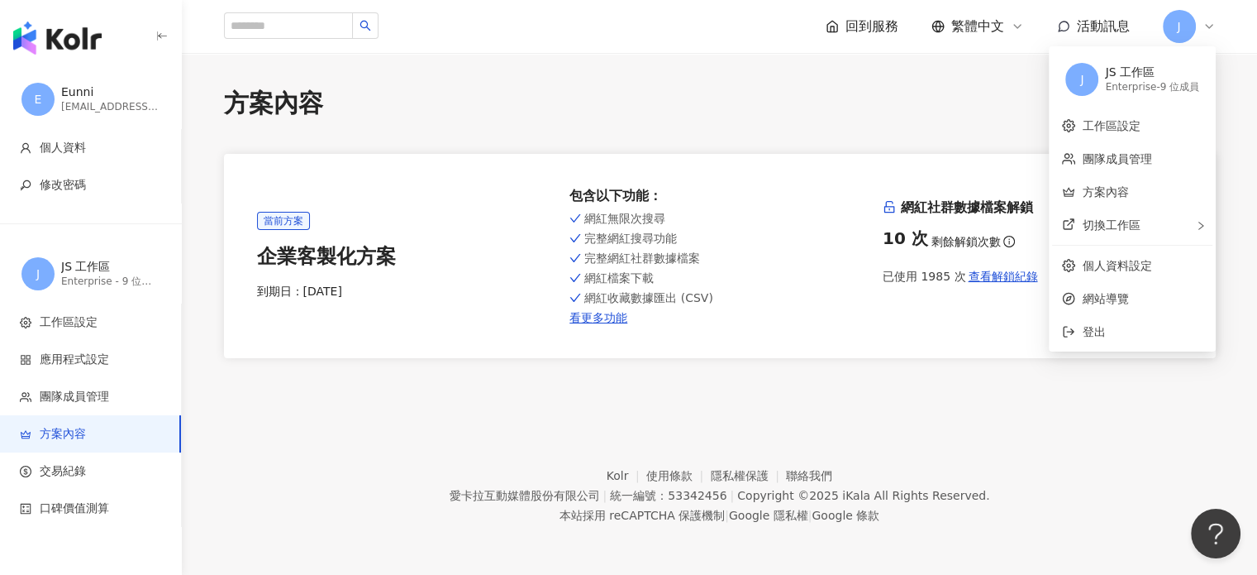
click at [918, 343] on div "當前方案 企業客製化方案 到期日： 2025/11/9 包含以下功能 ： 網紅無限次搜尋 完整網紅搜尋功能 完整網紅社群數據檔案 網紅檔案下載 網紅收藏數據匯…" at bounding box center [720, 256] width 992 height 204
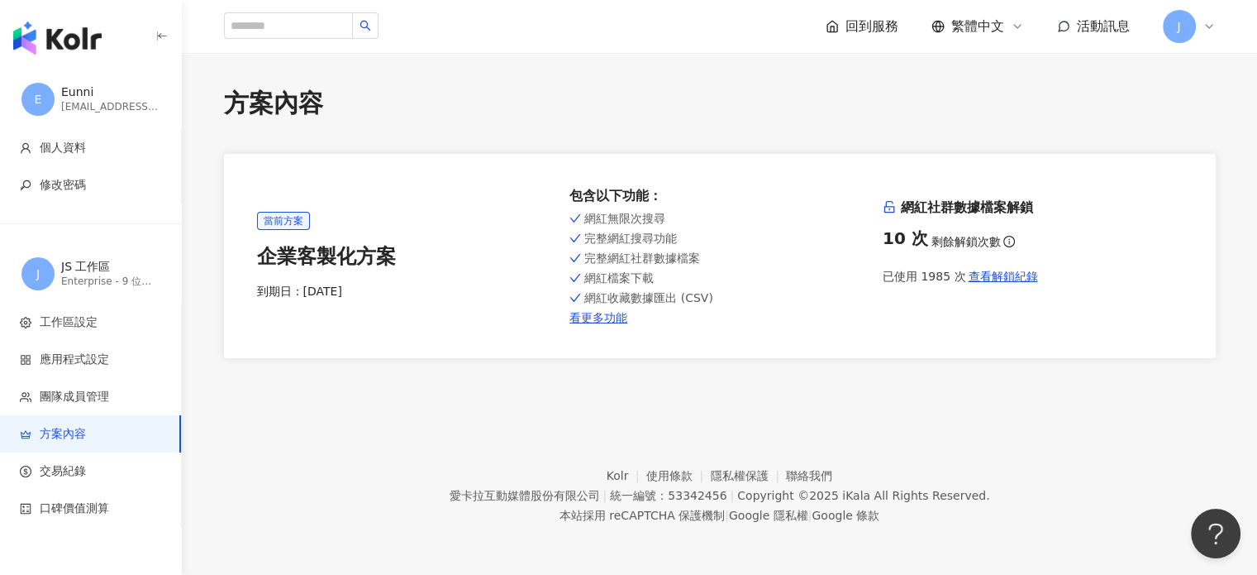
click at [1199, 28] on div "J" at bounding box center [1189, 26] width 53 height 33
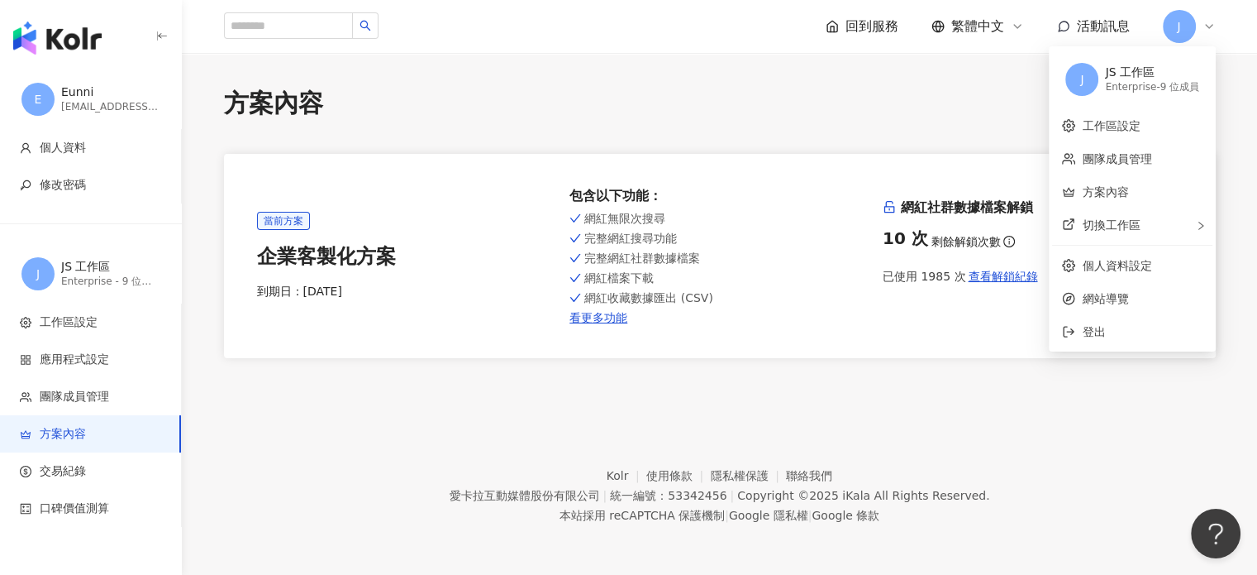
click at [943, 195] on div "當前方案 企業客製化方案 到期日： [DATE] 包含以下功能 ： 網紅無限次搜尋 完整網紅搜尋功能 完整網紅社群數據檔案 網紅檔案下載 網紅收藏數據匯出 (…" at bounding box center [720, 256] width 926 height 138
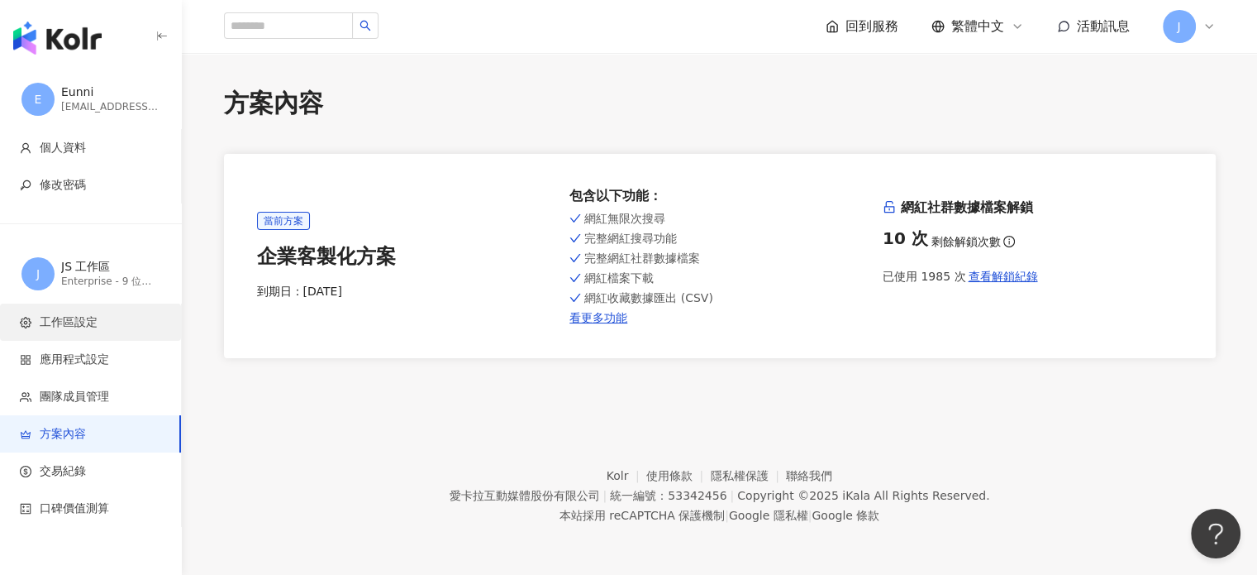
click at [68, 310] on li "工作區設定" at bounding box center [90, 321] width 181 height 37
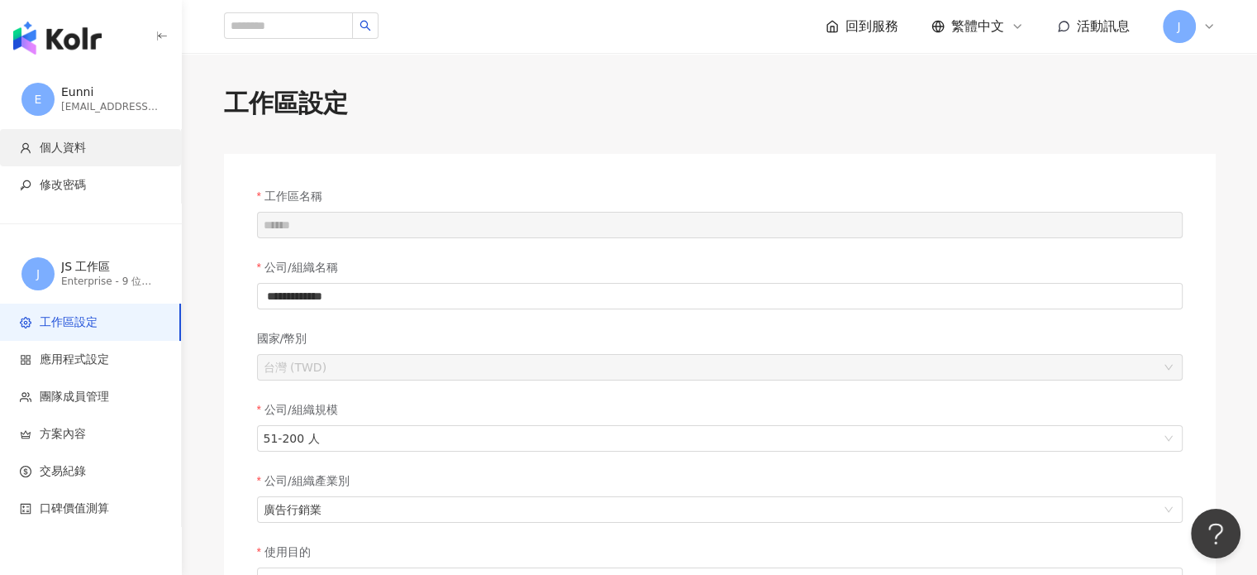
click at [66, 155] on li "個人資料" at bounding box center [90, 147] width 181 height 37
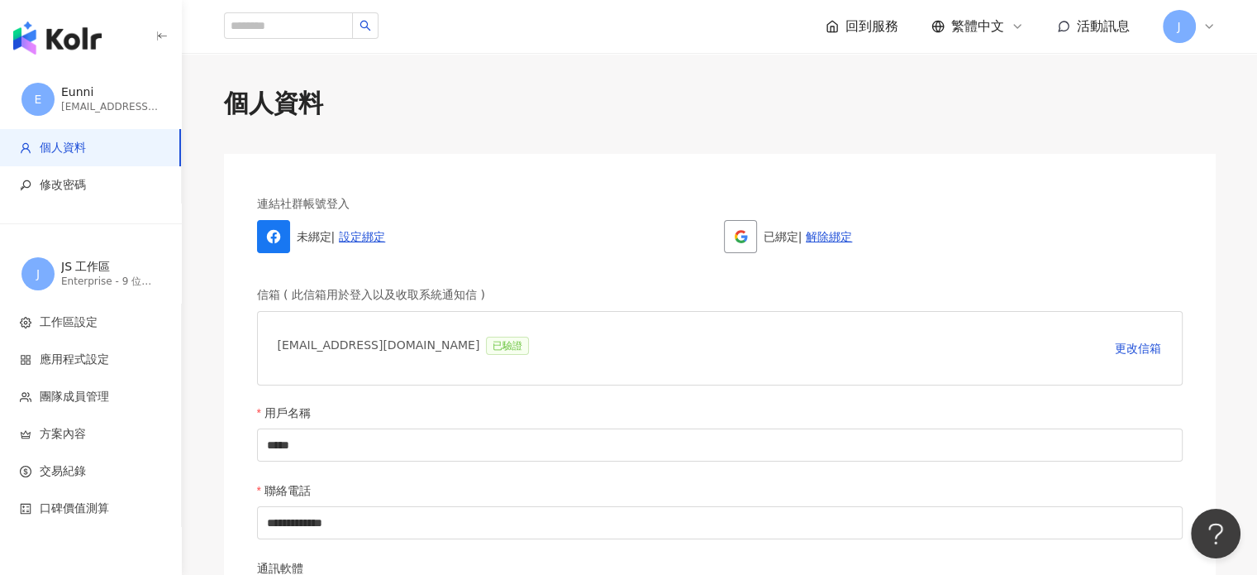
click at [50, 97] on span "E" at bounding box center [37, 99] width 33 height 33
click at [84, 35] on img "button" at bounding box center [57, 37] width 88 height 33
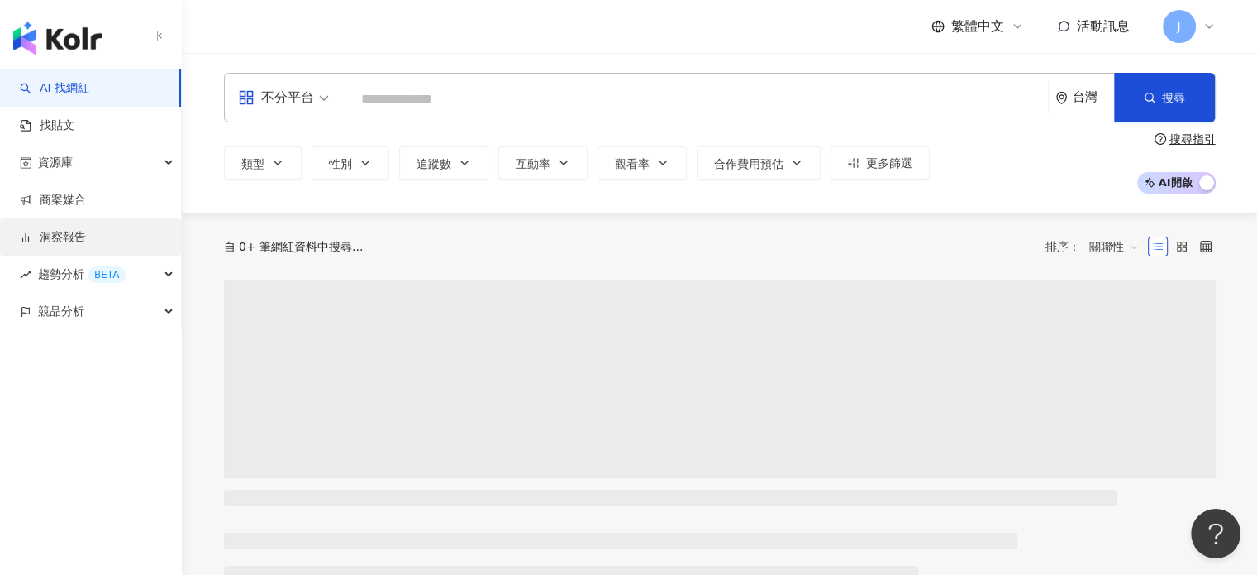
click at [61, 157] on span "資源庫" at bounding box center [55, 162] width 35 height 37
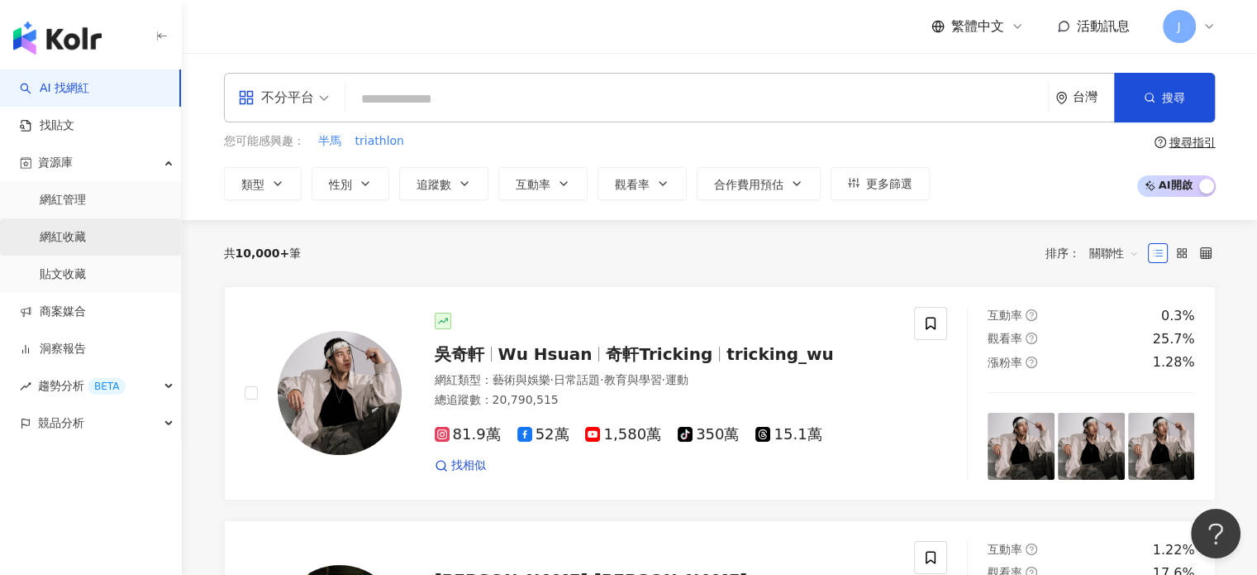
click at [73, 244] on link "網紅收藏" at bounding box center [63, 237] width 46 height 17
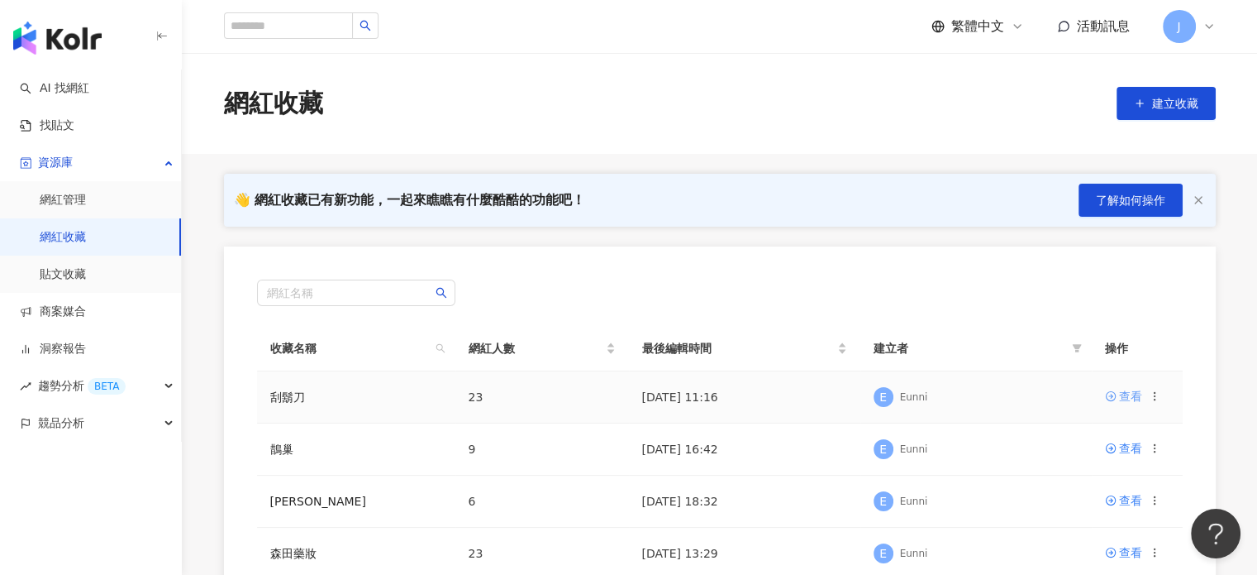
click at [1135, 402] on div "查看" at bounding box center [1130, 396] width 23 height 18
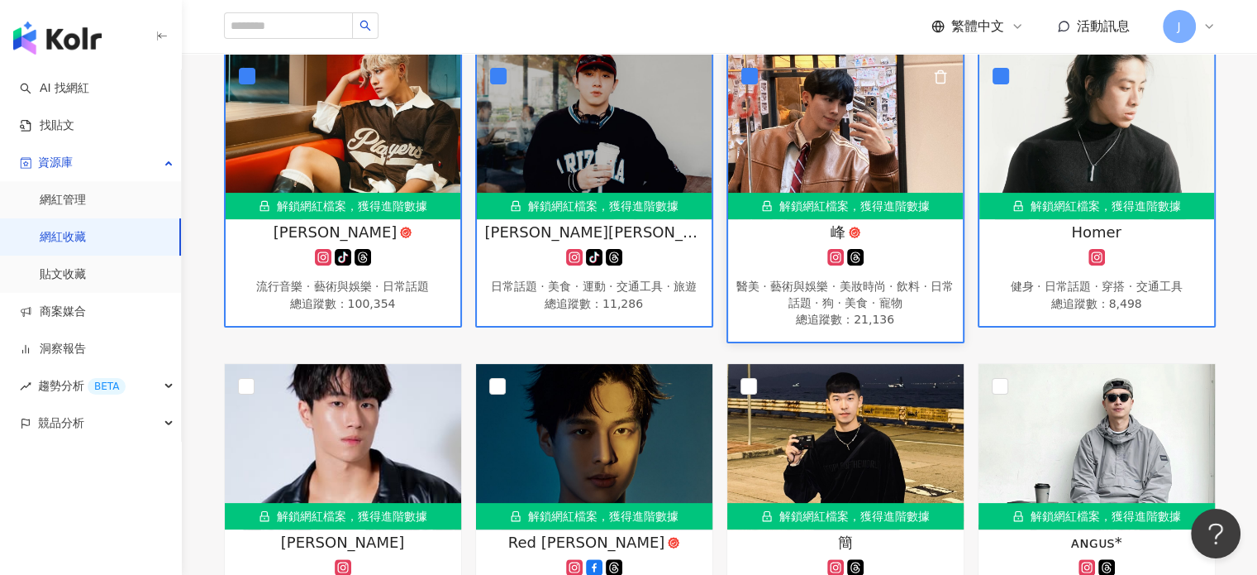
scroll to position [331, 0]
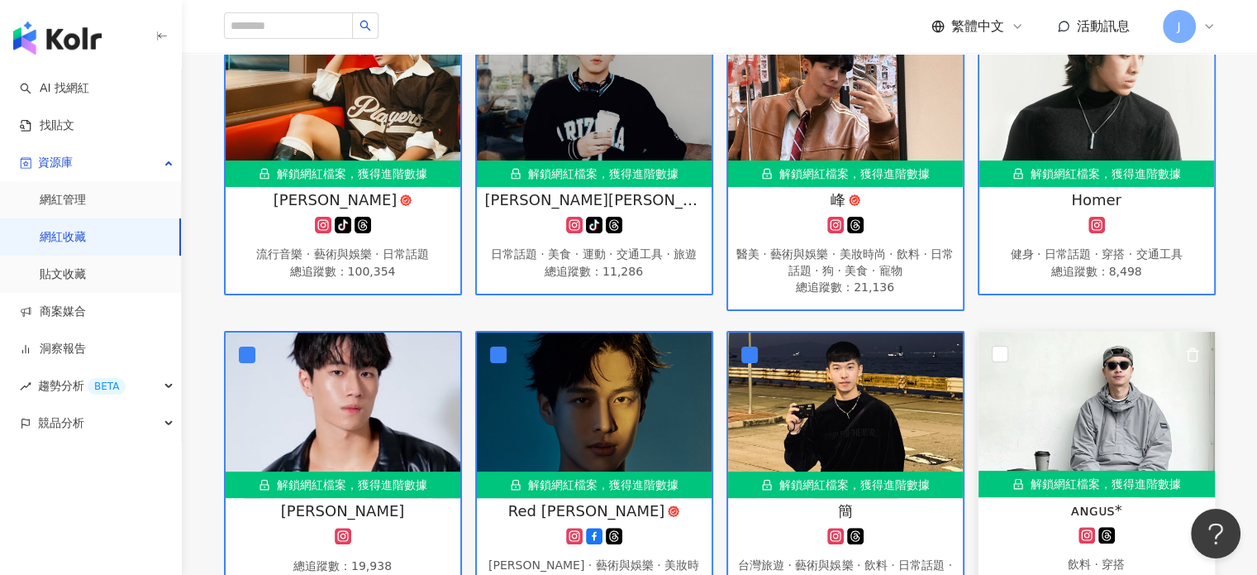
click at [1010, 355] on img at bounding box center [1097, 413] width 236 height 165
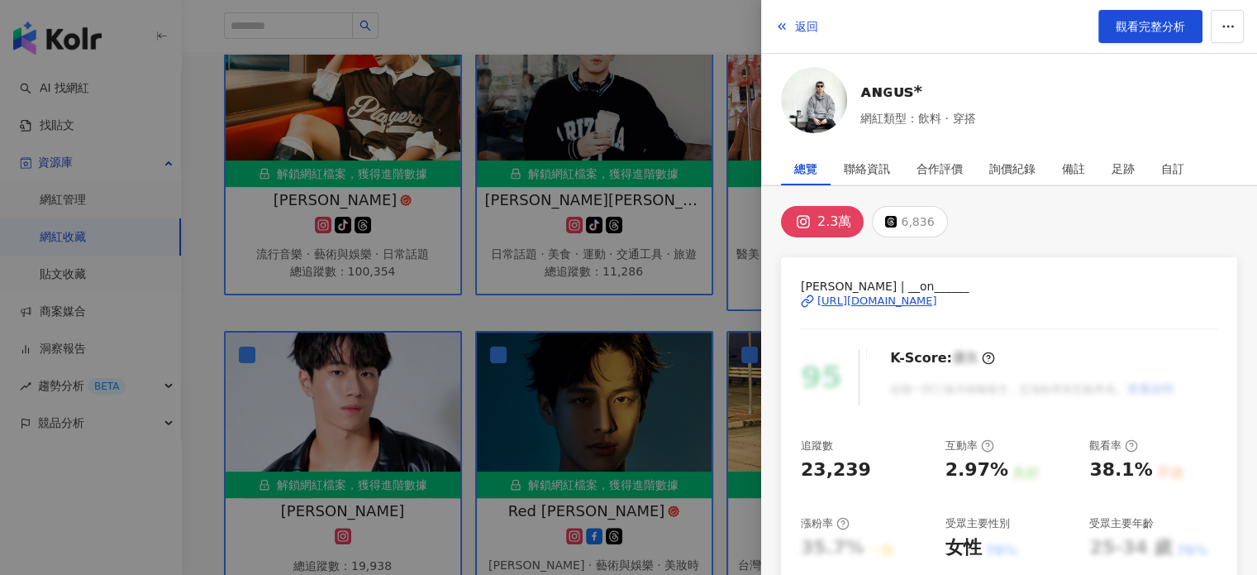
click at [670, 325] on div at bounding box center [628, 287] width 1257 height 575
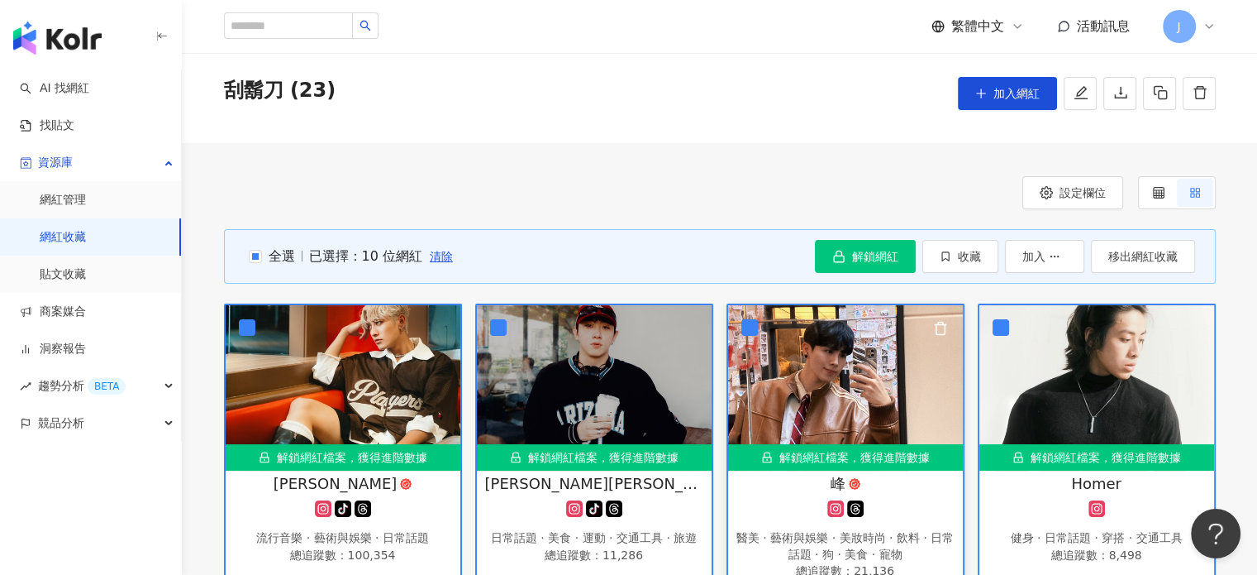
scroll to position [0, 0]
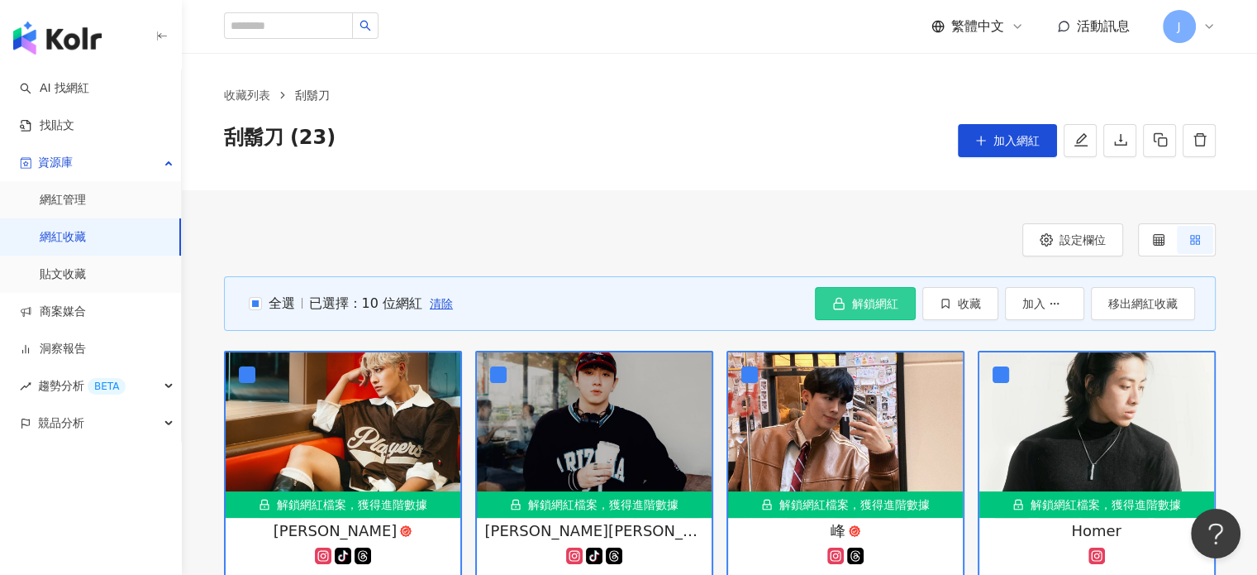
click at [875, 312] on button "解鎖網紅" at bounding box center [865, 303] width 101 height 33
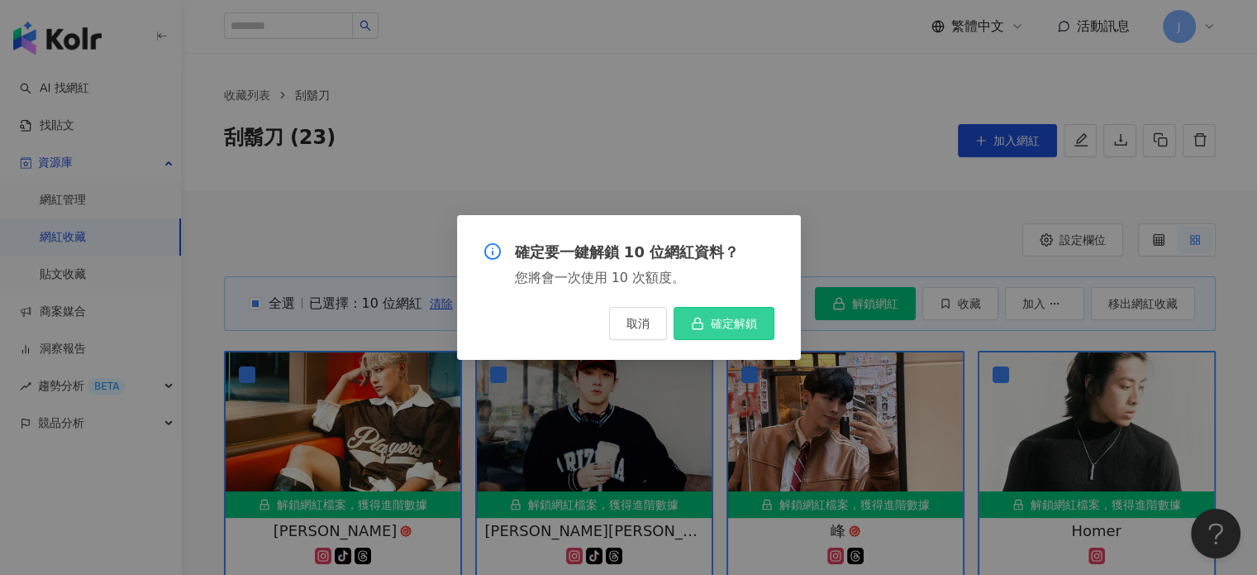
click at [718, 323] on span "確定解鎖" at bounding box center [734, 323] width 46 height 13
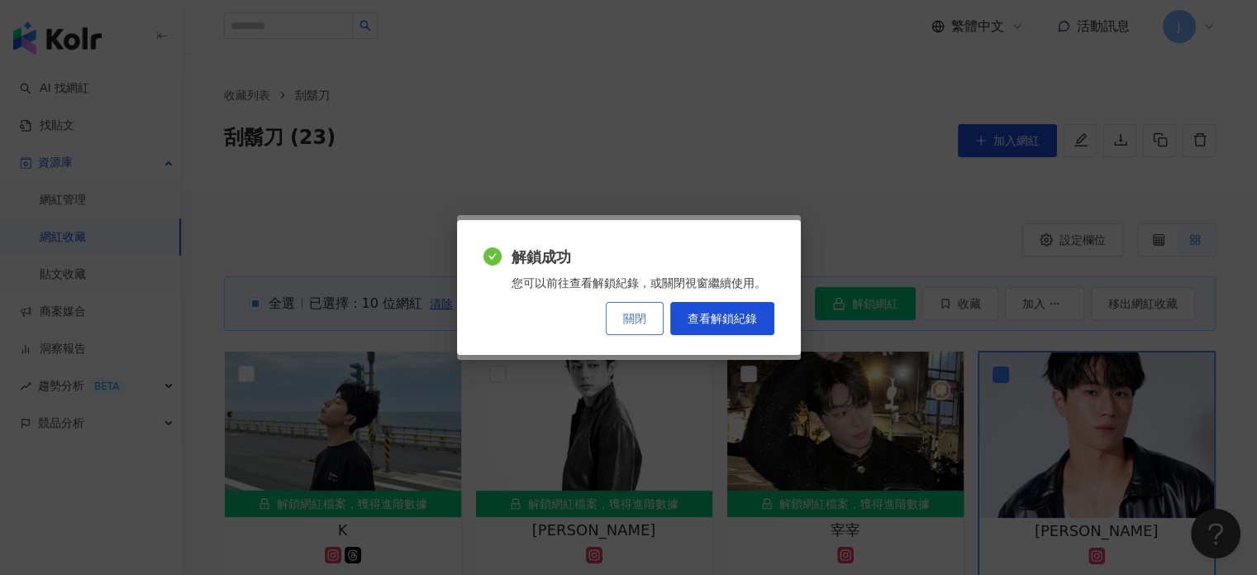
click at [635, 317] on span "關閉" at bounding box center [634, 318] width 23 height 13
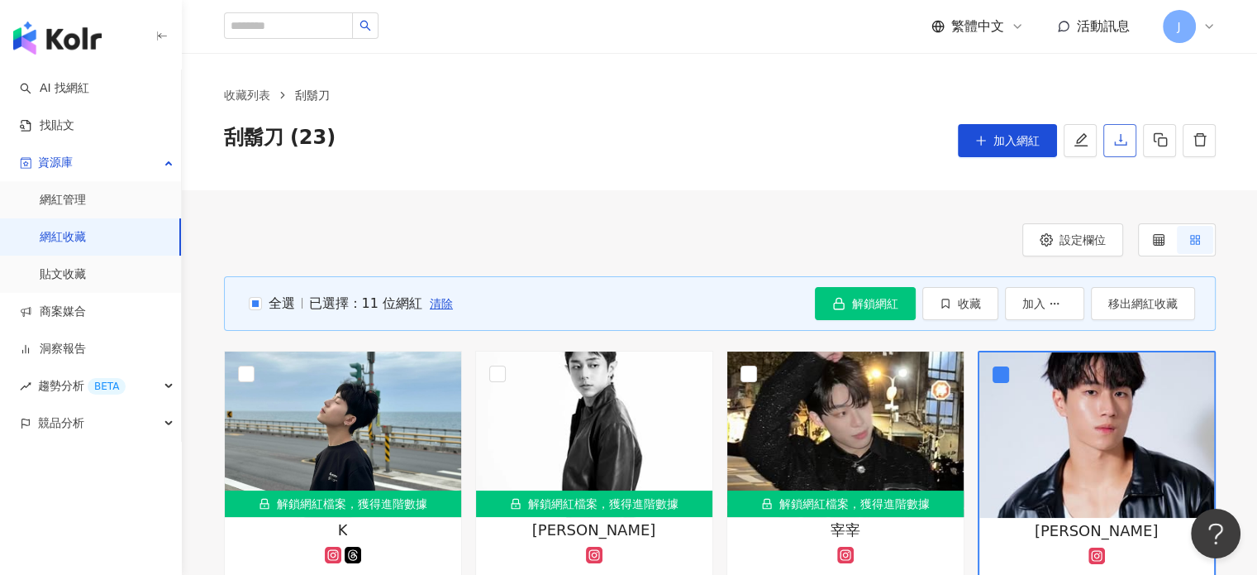
click at [1121, 145] on icon "download" at bounding box center [1121, 139] width 15 height 15
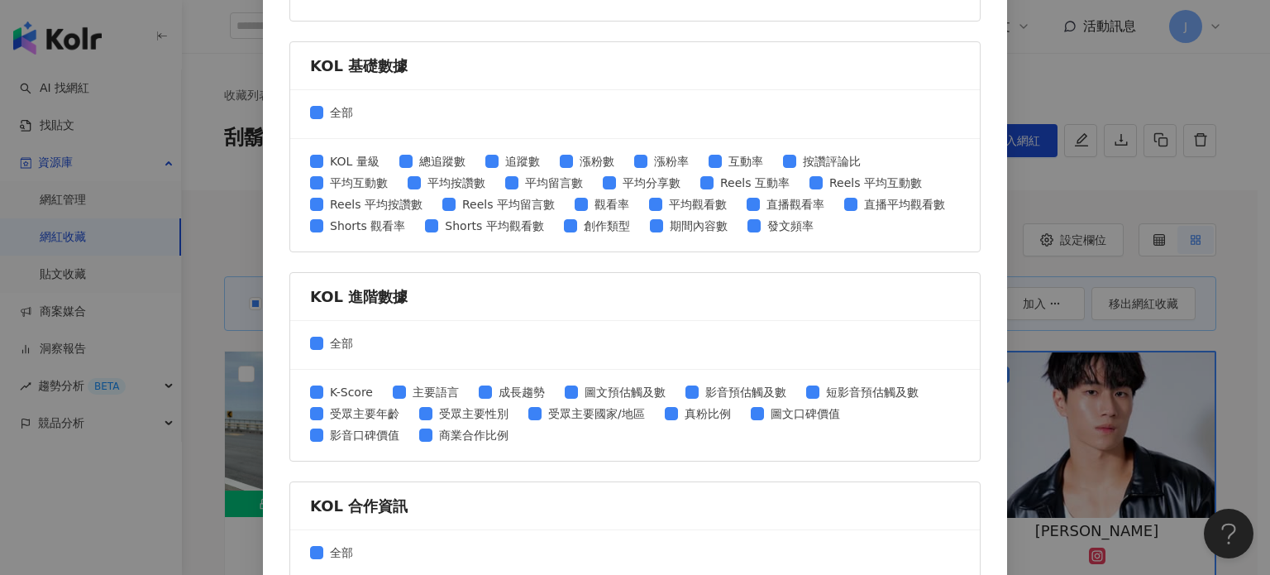
scroll to position [705, 0]
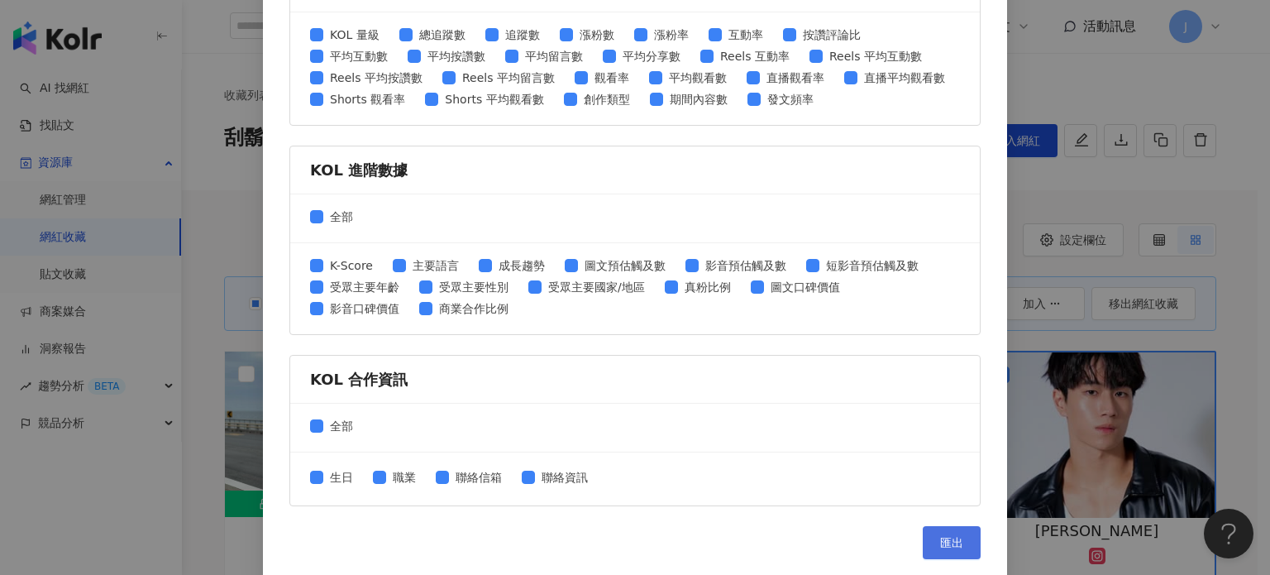
click at [946, 541] on span "匯出" at bounding box center [951, 542] width 23 height 13
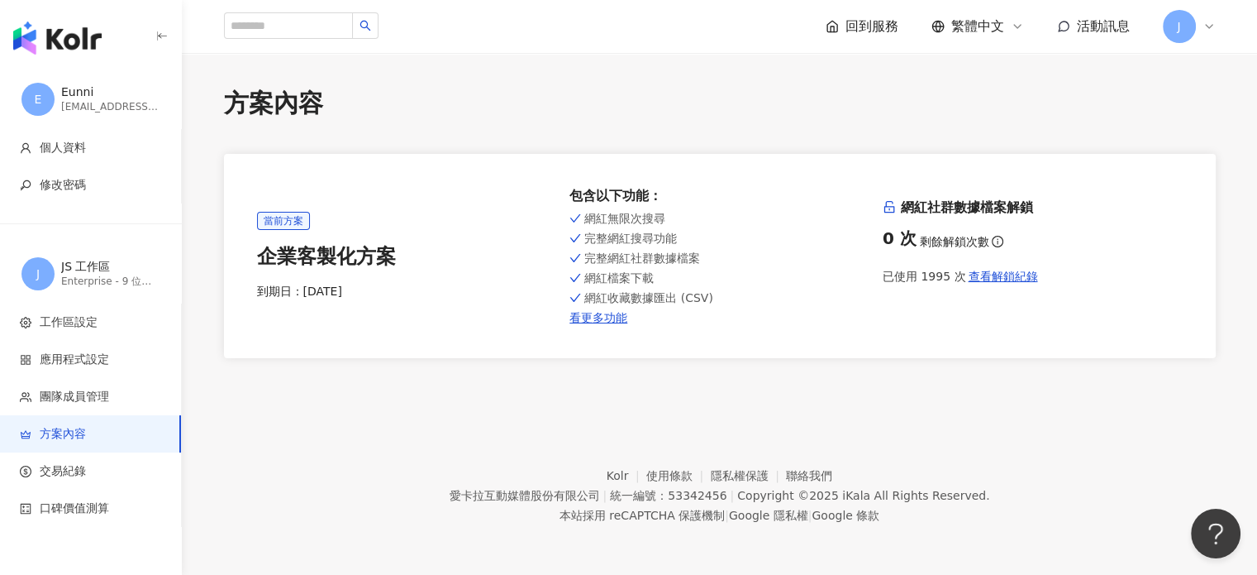
click at [1177, 26] on span "J" at bounding box center [1178, 26] width 3 height 18
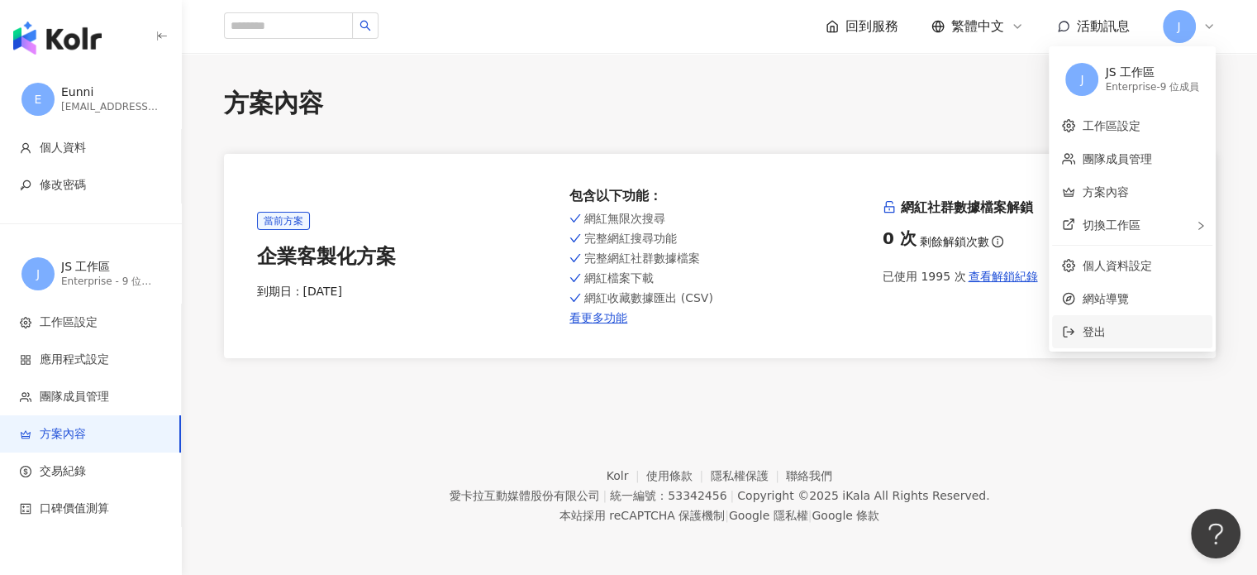
click at [1123, 333] on span "登出" at bounding box center [1142, 331] width 121 height 18
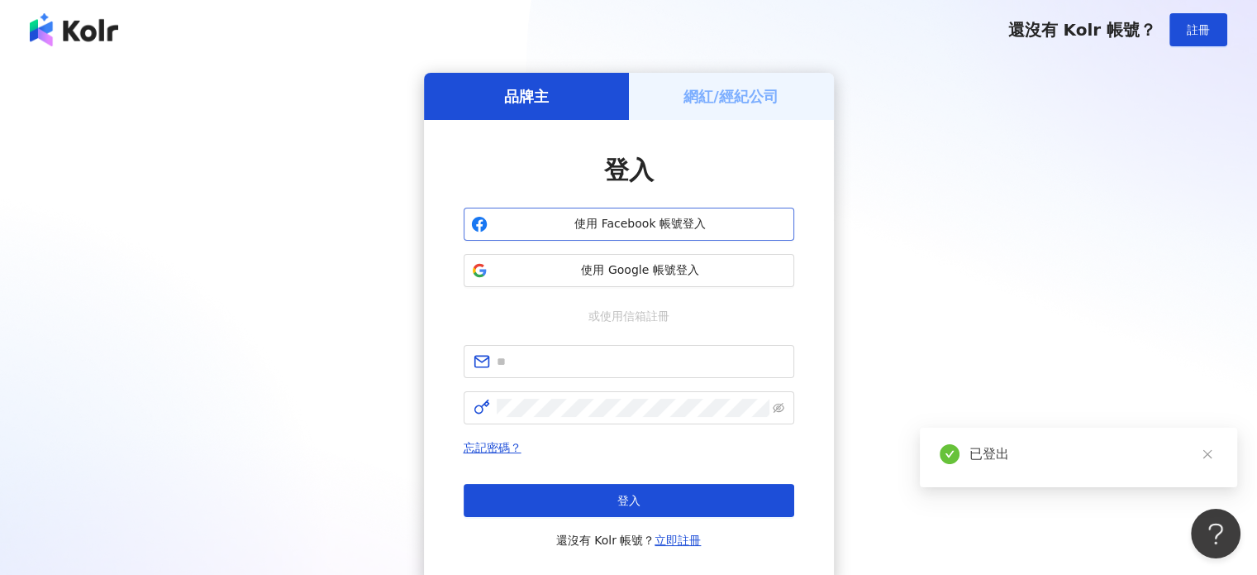
click at [632, 222] on span "使用 Facebook 帳號登入" at bounding box center [640, 224] width 293 height 17
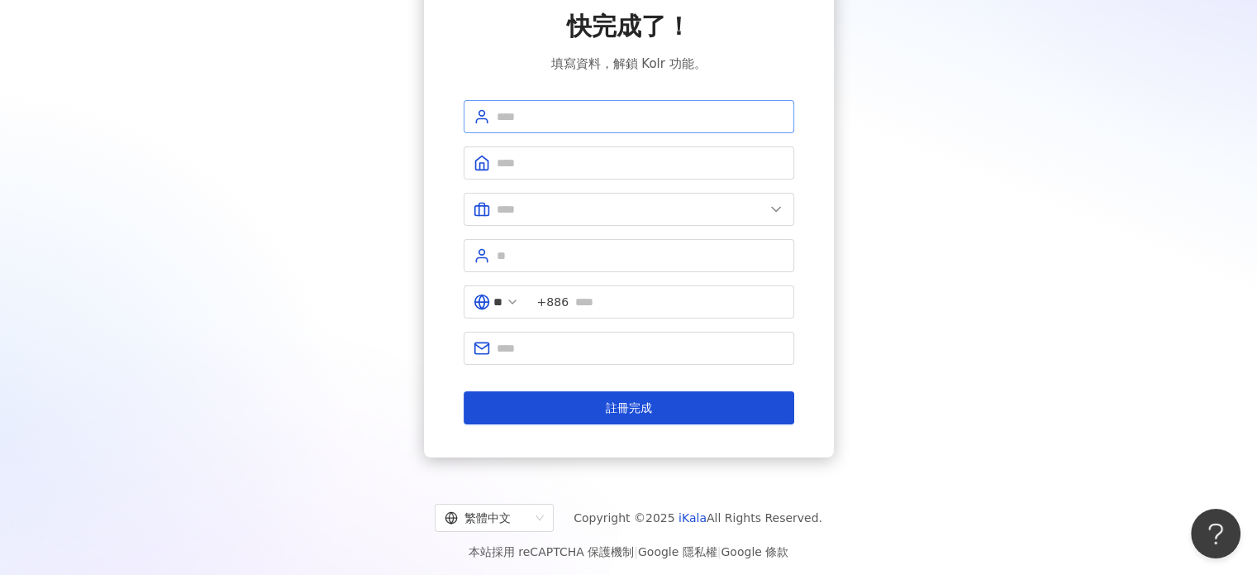
scroll to position [101, 0]
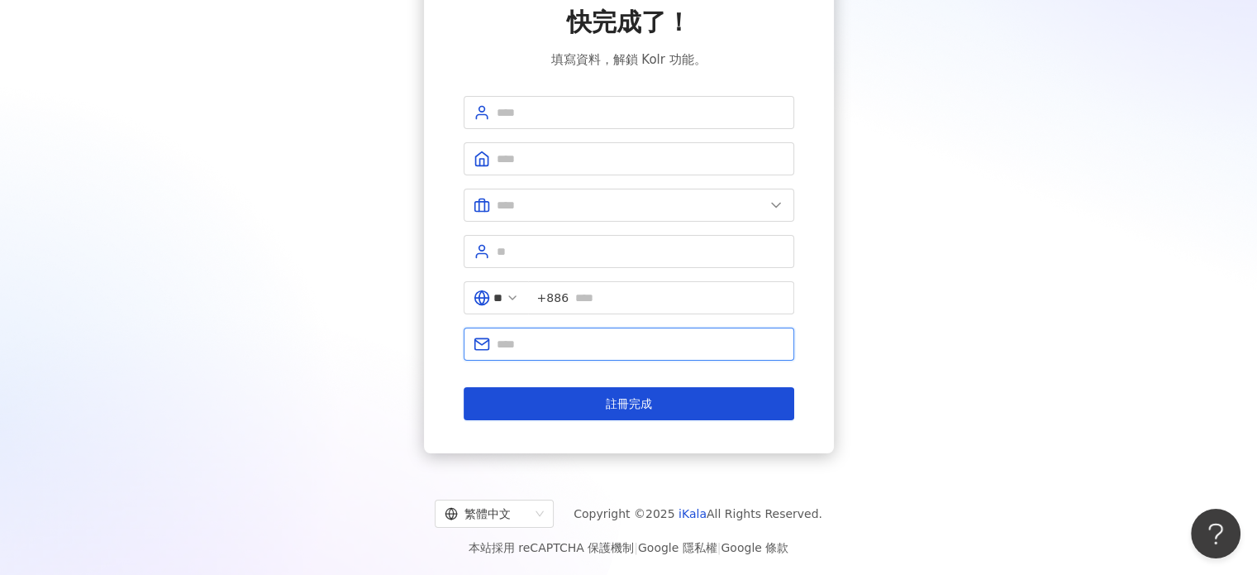
click at [536, 335] on input "text" at bounding box center [641, 344] width 288 height 18
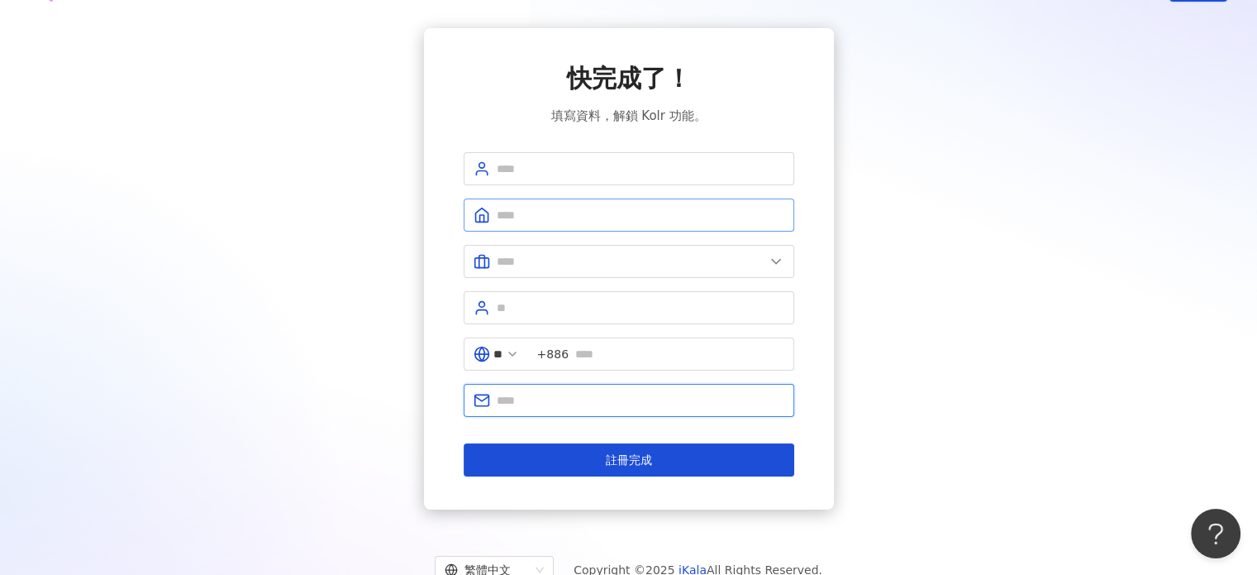
scroll to position [0, 0]
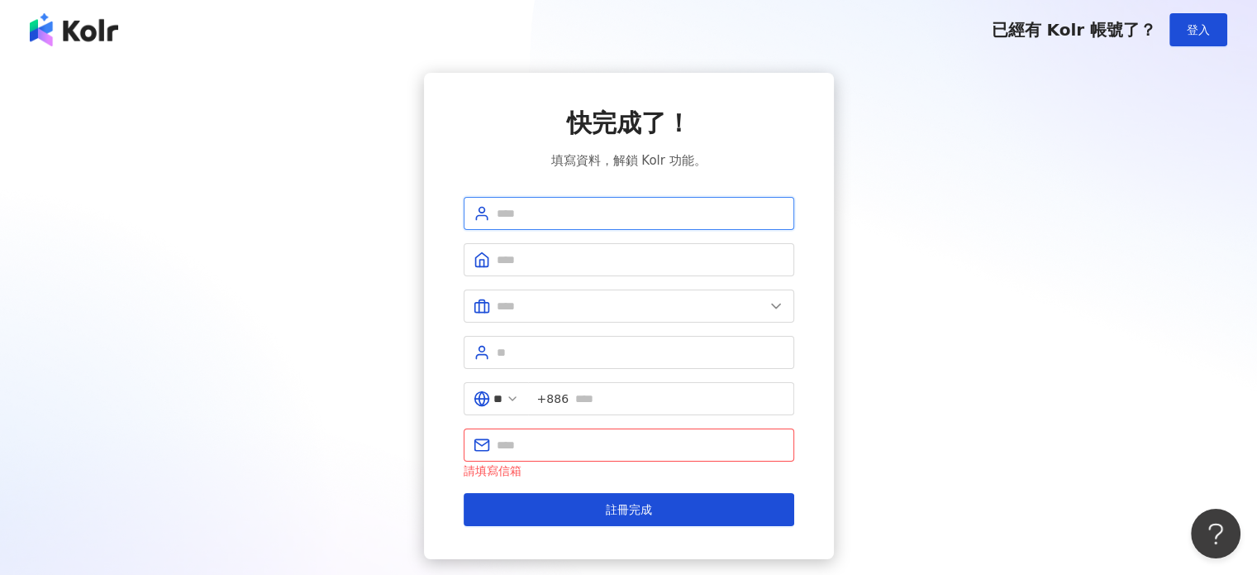
click at [524, 215] on input "text" at bounding box center [641, 213] width 288 height 18
type input "*****"
click at [534, 260] on input "text" at bounding box center [641, 259] width 288 height 18
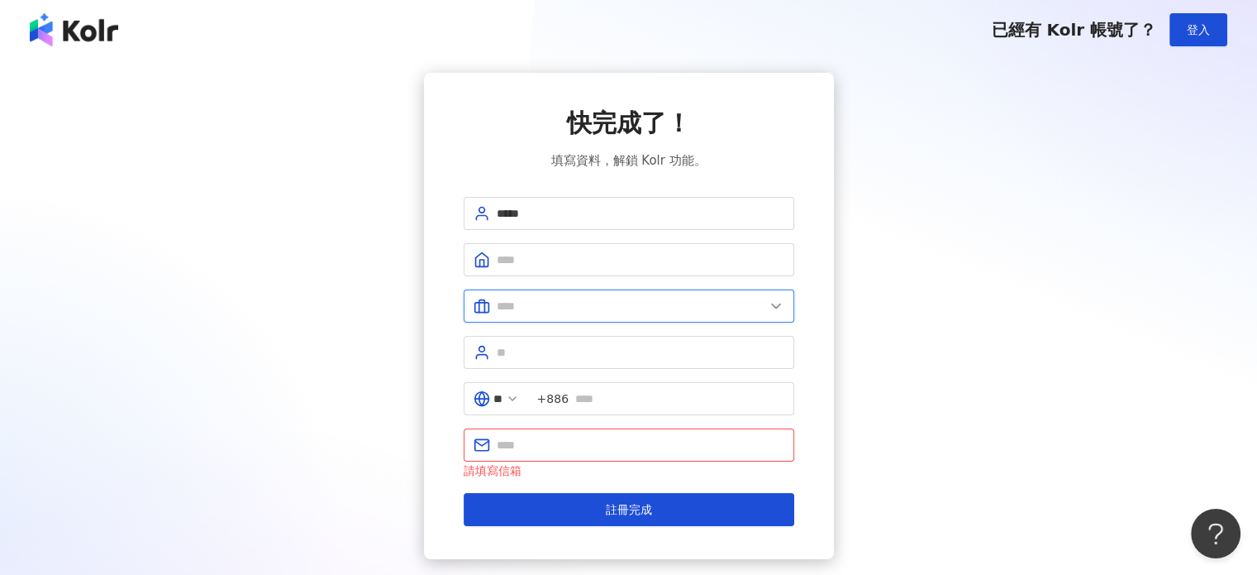
click at [539, 309] on input "text" at bounding box center [631, 306] width 268 height 18
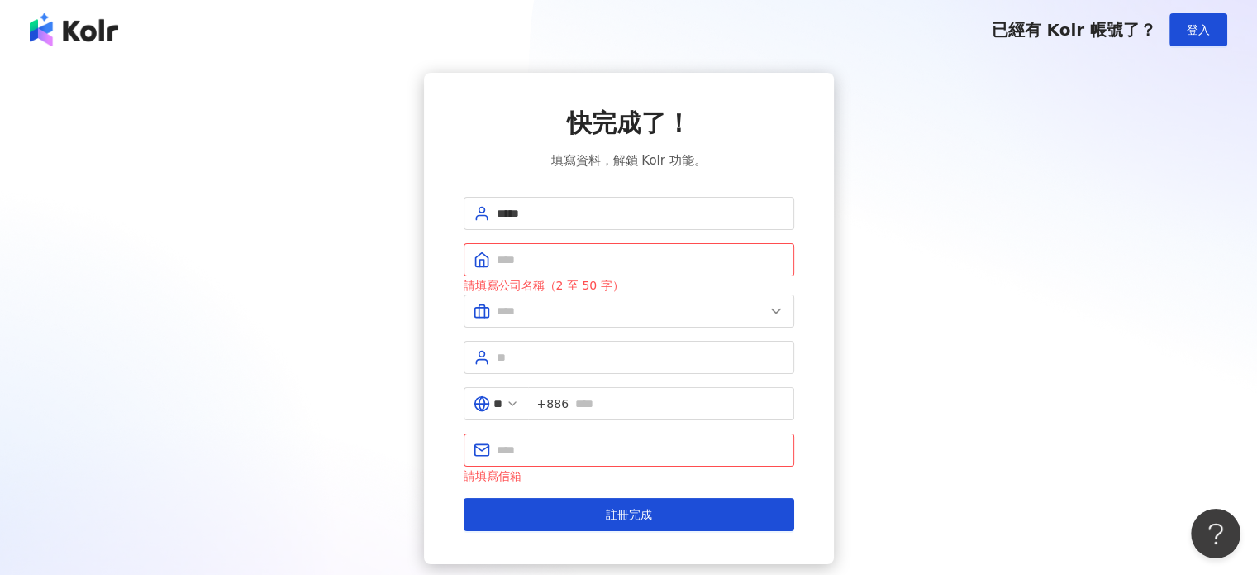
click at [396, 326] on div "快完成了！ 填寫資料，解鎖 Kolr 功能。 ***** 請填寫公司名稱（2 至 50 字） 美容業 醫療生技及保健業 食品飲料業 批發及零售業 電子商務業 …" at bounding box center [629, 318] width 1218 height 491
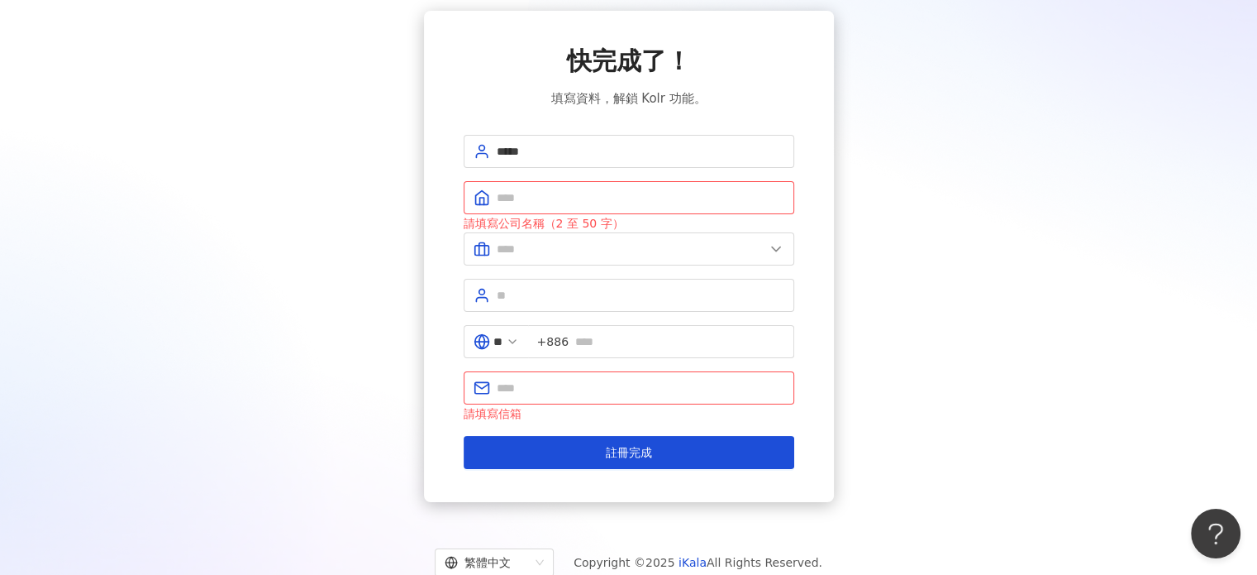
scroll to position [111, 0]
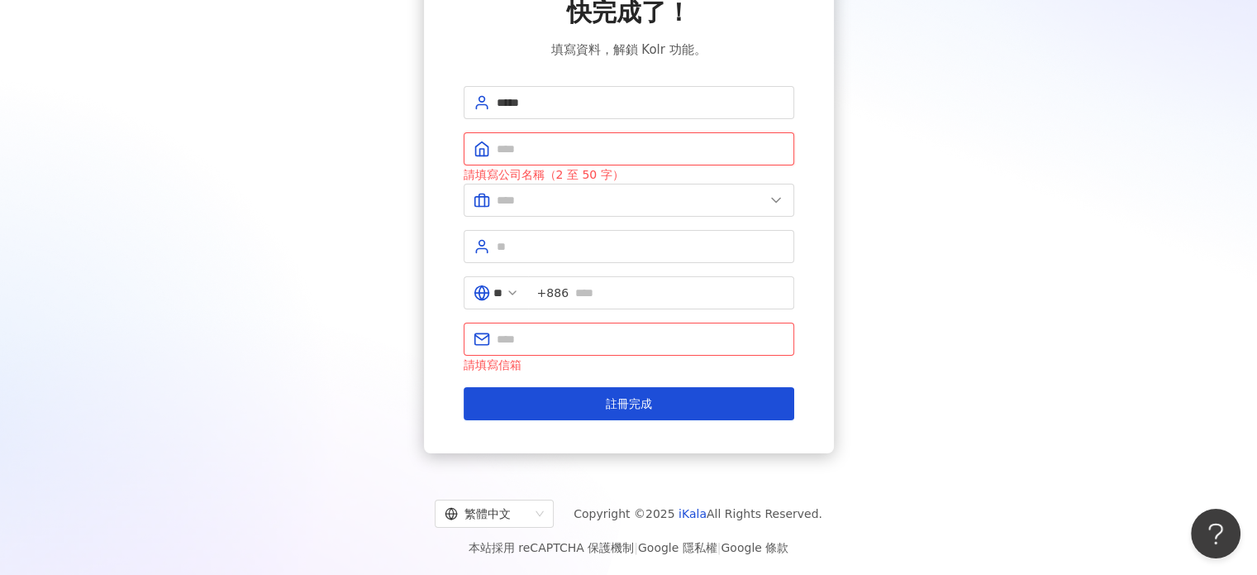
click at [587, 150] on input "text" at bounding box center [641, 149] width 288 height 18
type input "*"
type input "*********"
click at [595, 198] on input "text" at bounding box center [631, 200] width 268 height 18
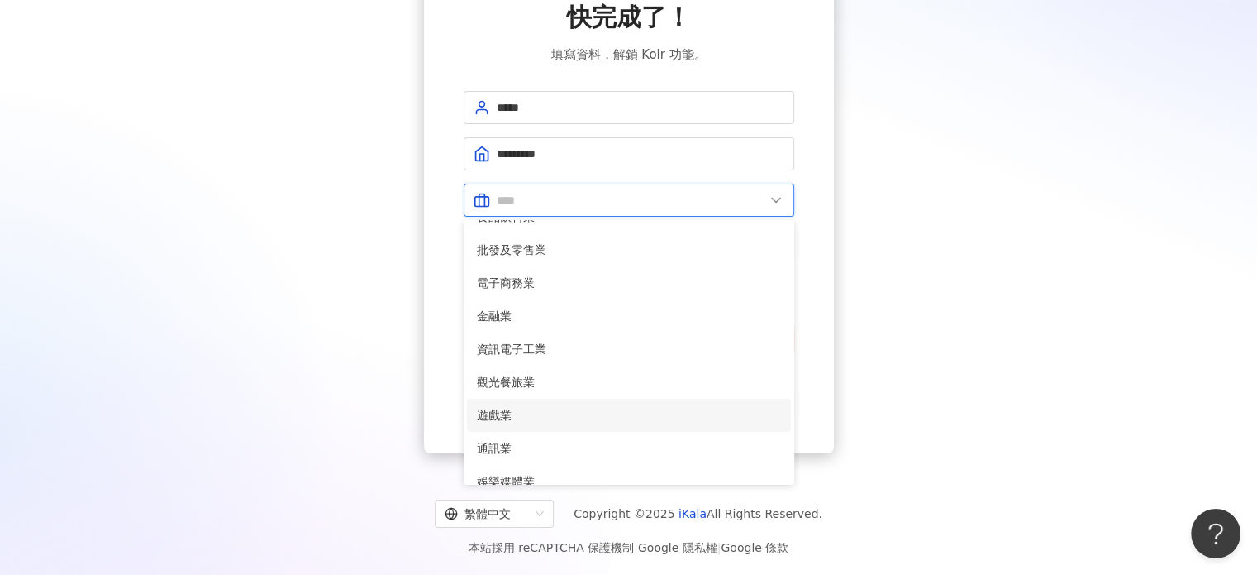
scroll to position [248, 0]
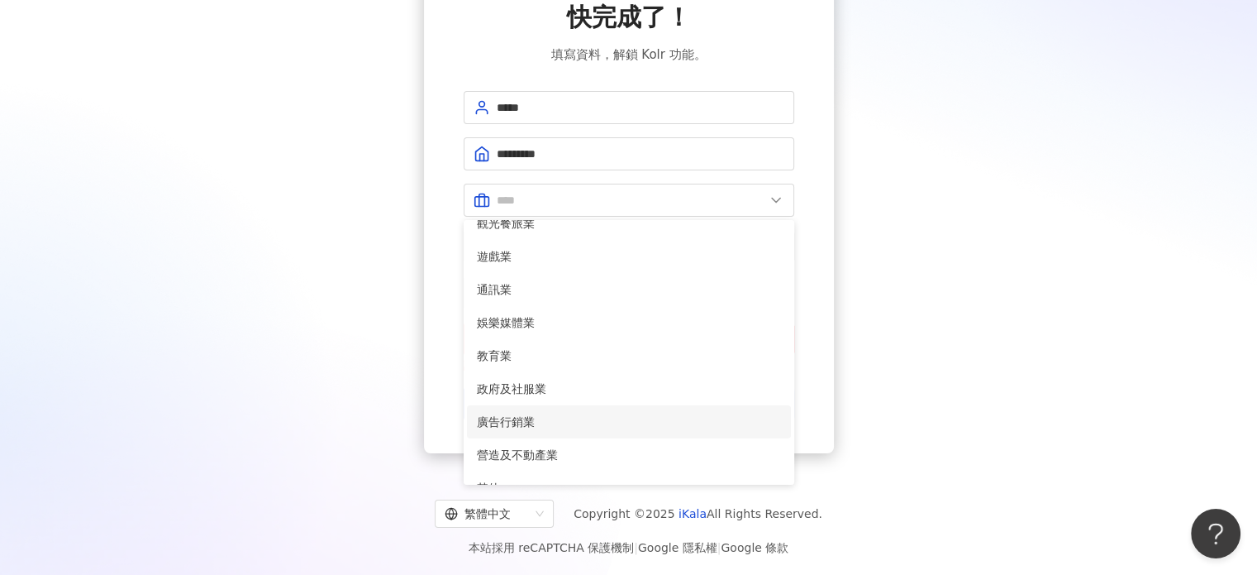
click at [545, 414] on span "廣告行銷業" at bounding box center [629, 422] width 304 height 18
type input "*****"
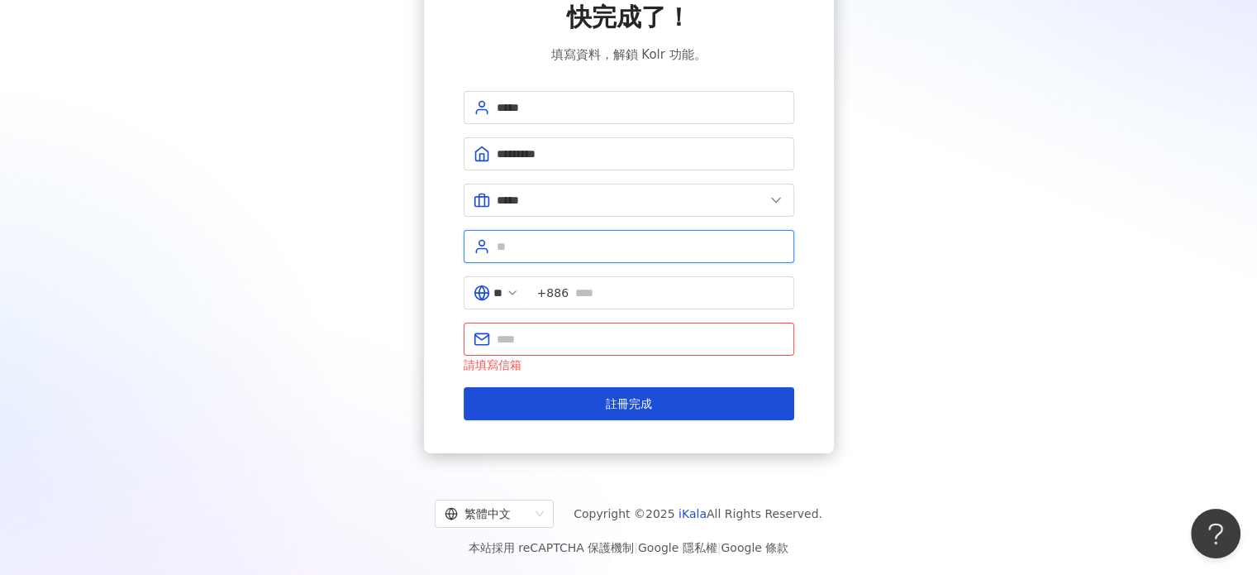
click at [559, 244] on input "text" at bounding box center [641, 246] width 288 height 18
type input "***"
click at [661, 295] on input "text" at bounding box center [679, 293] width 209 height 18
click at [611, 346] on span at bounding box center [629, 338] width 331 height 33
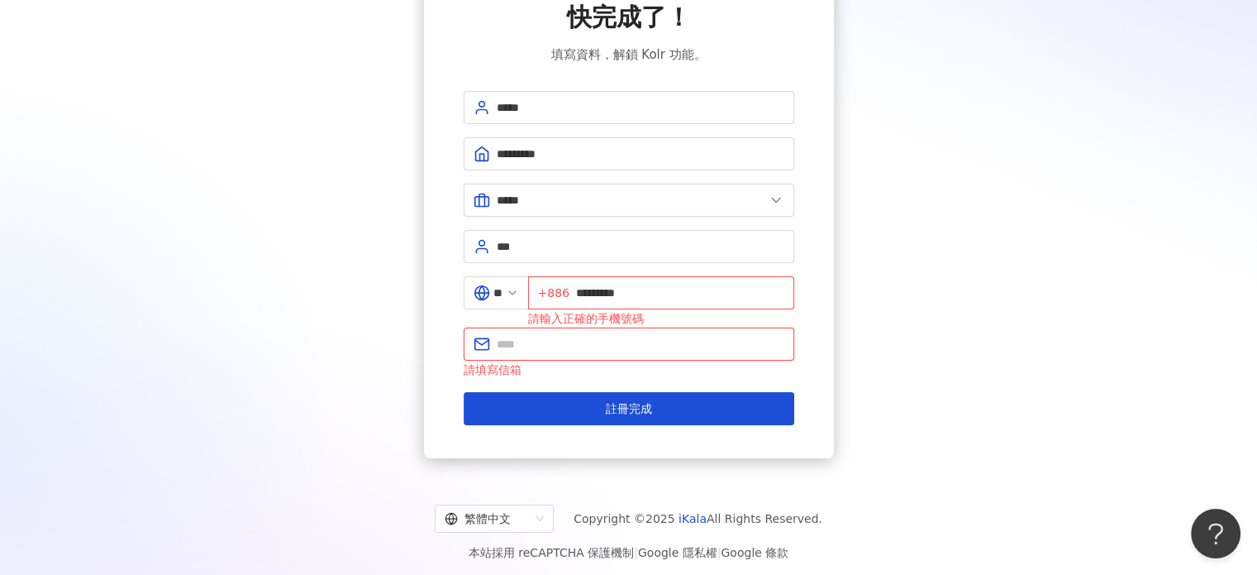
click at [611, 337] on input "text" at bounding box center [641, 344] width 288 height 18
click at [580, 288] on span "+886 *********" at bounding box center [661, 292] width 266 height 33
click at [585, 293] on input "*********" at bounding box center [680, 293] width 208 height 18
type input "**********"
click at [736, 340] on input "text" at bounding box center [641, 344] width 288 height 18
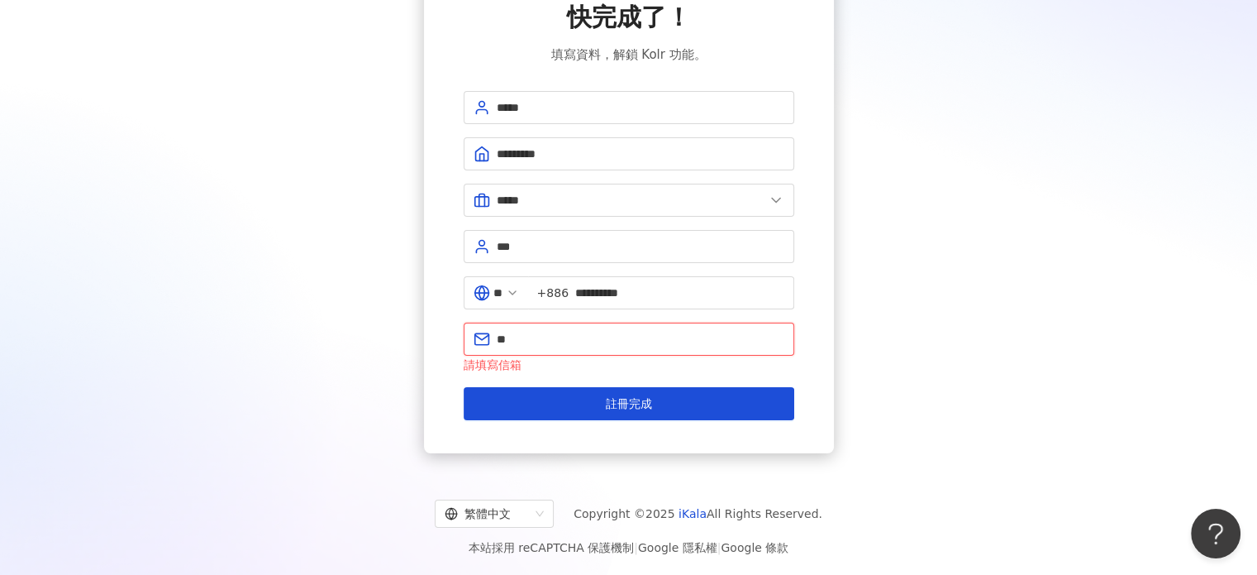
type input "*"
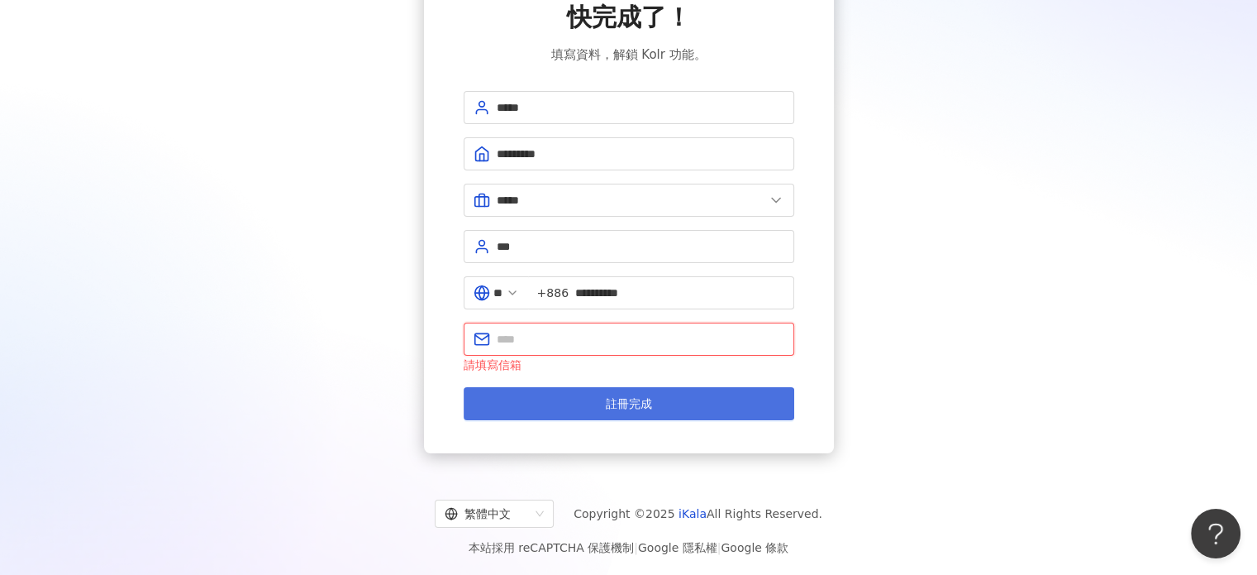
paste input "**********"
type input "**********"
click at [622, 406] on span "註冊完成" at bounding box center [629, 403] width 46 height 13
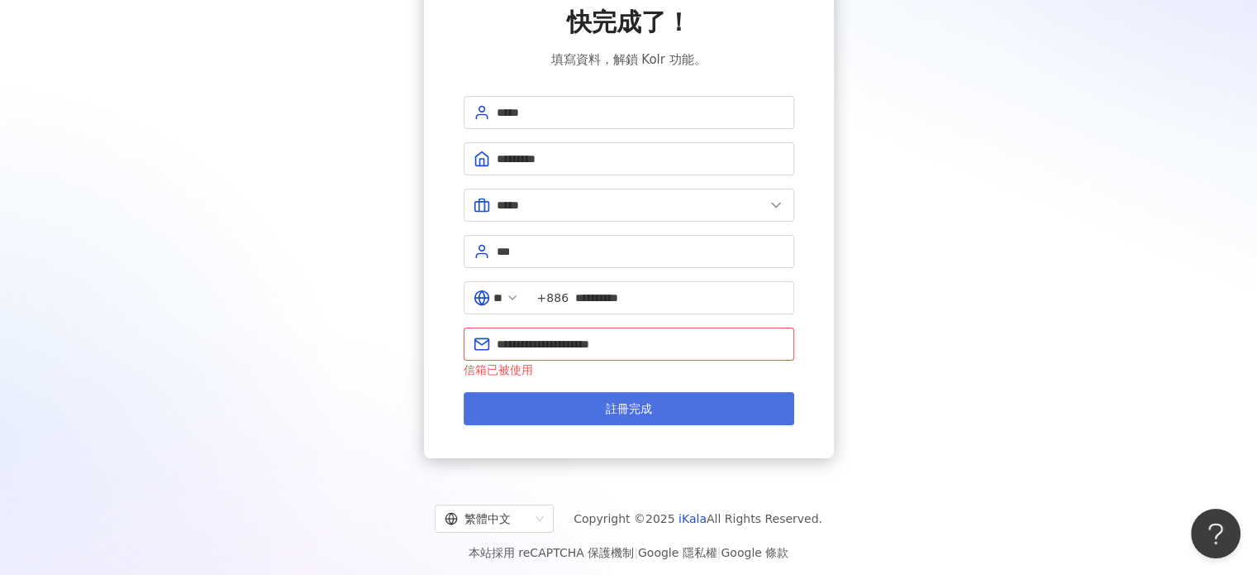
scroll to position [106, 0]
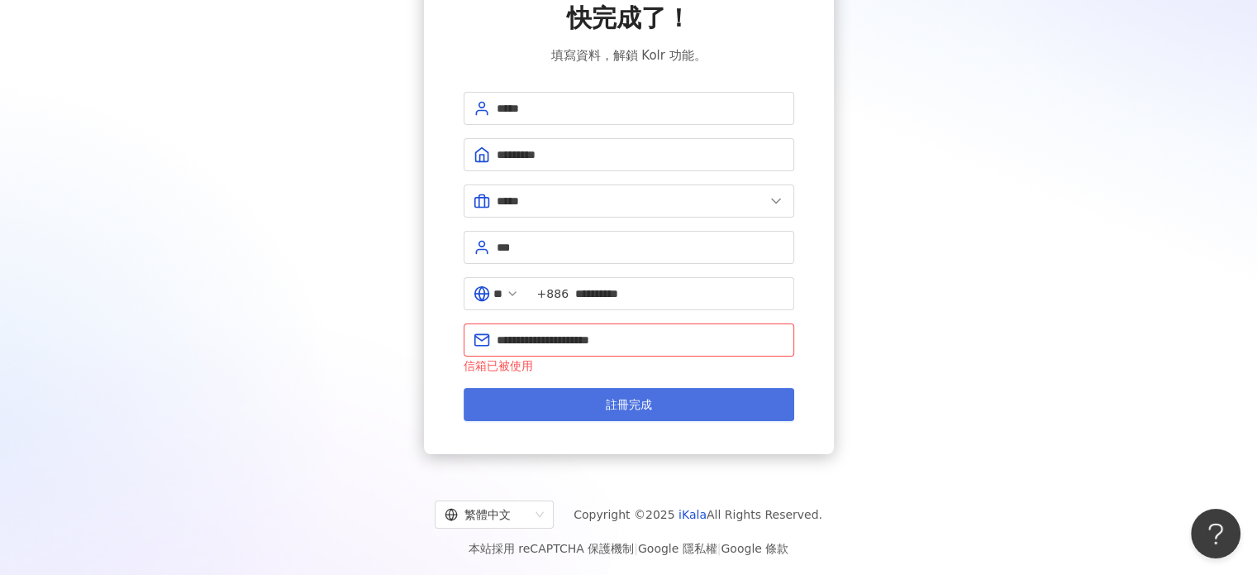
click at [642, 406] on span "註冊完成" at bounding box center [629, 404] width 46 height 13
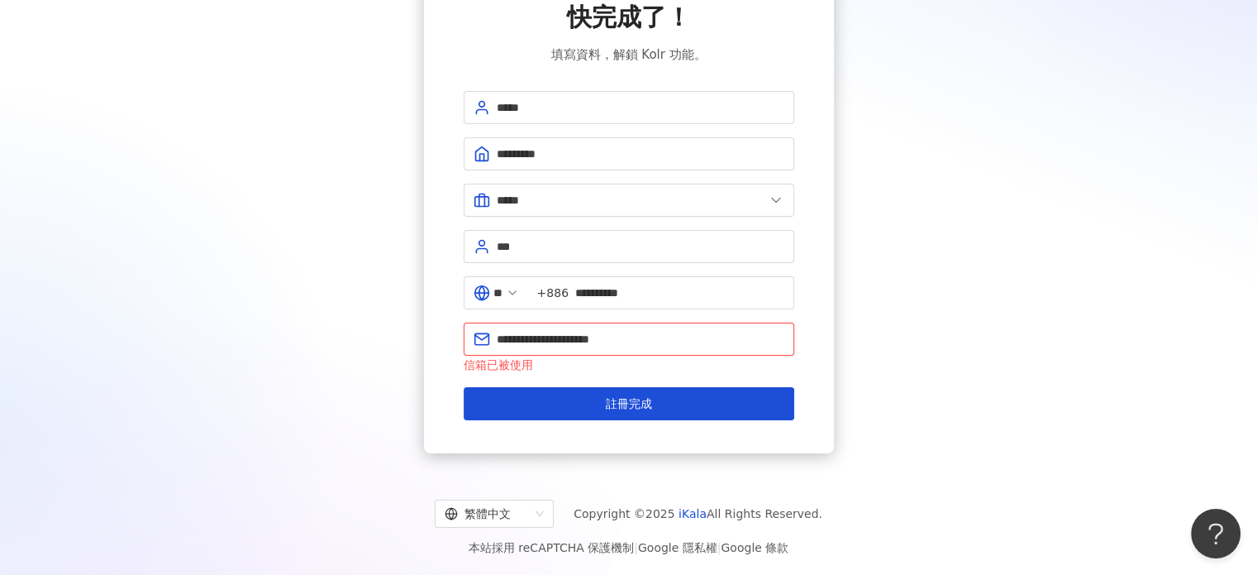
drag, startPoint x: 680, startPoint y: 340, endPoint x: 309, endPoint y: 332, distance: 371.3
click at [309, 332] on div "**********" at bounding box center [629, 210] width 1218 height 486
click at [556, 323] on span at bounding box center [629, 338] width 331 height 33
click at [544, 335] on input "text" at bounding box center [641, 339] width 288 height 18
type input "**********"
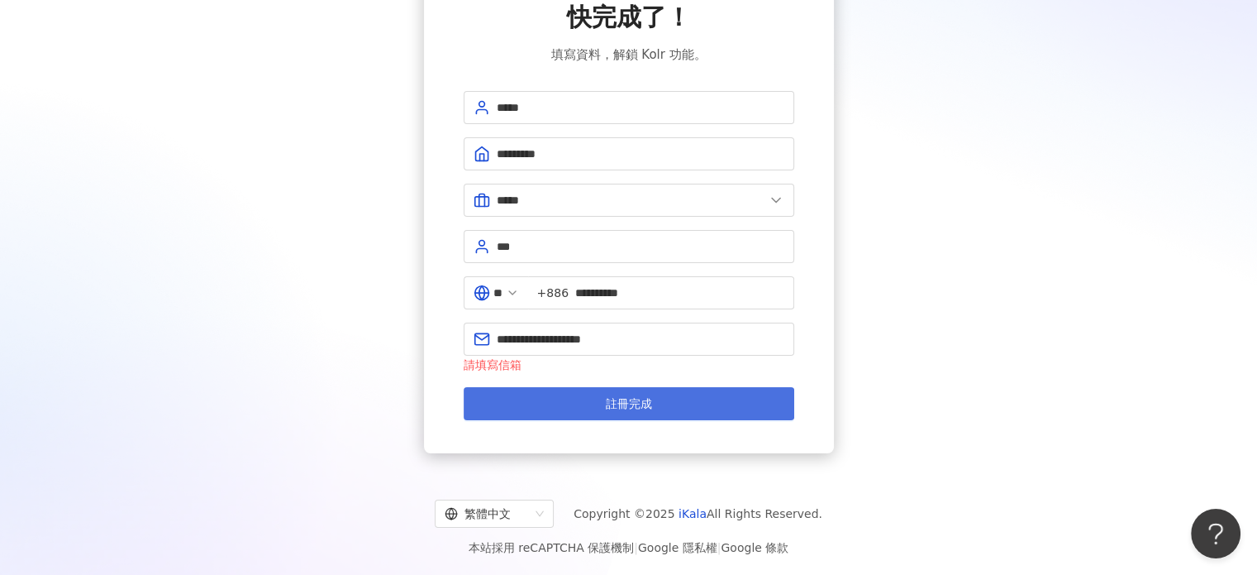
click at [591, 398] on button "註冊完成" at bounding box center [629, 403] width 331 height 33
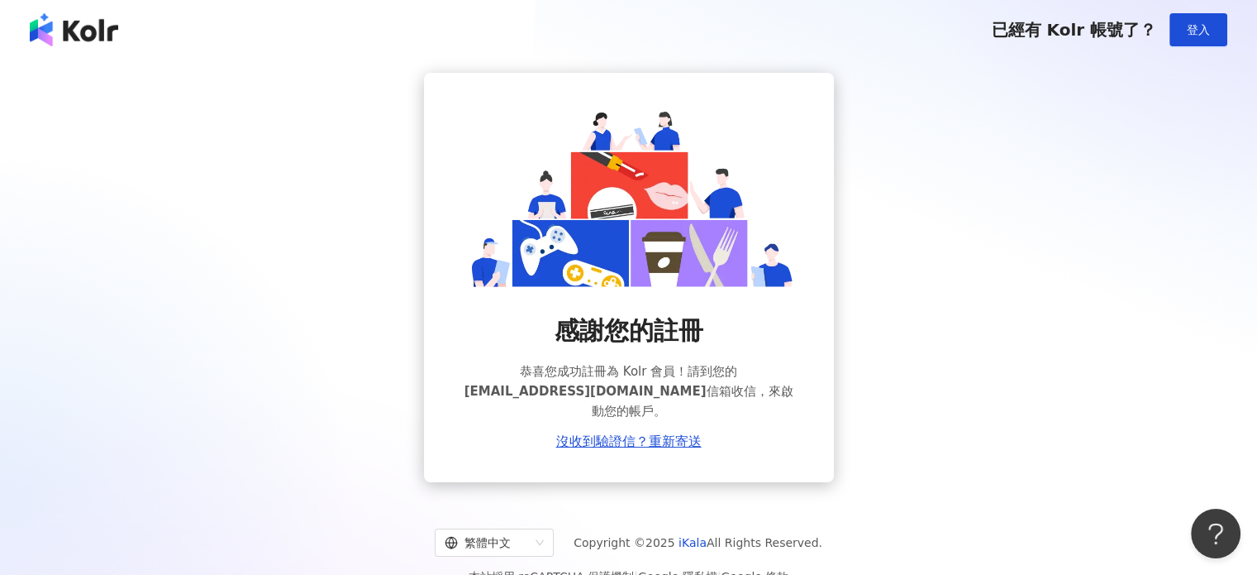
drag, startPoint x: 910, startPoint y: 169, endPoint x: 914, endPoint y: 209, distance: 39.9
click at [910, 170] on div "感謝您的註冊 恭喜您成功註冊為 Kolr 會員！請到您的 [EMAIL_ADDRESS][DOMAIN_NAME] 信箱收信，來啟動您的帳戶。 沒收到驗證信？…" at bounding box center [629, 277] width 1218 height 409
